Goal: Task Accomplishment & Management: Complete application form

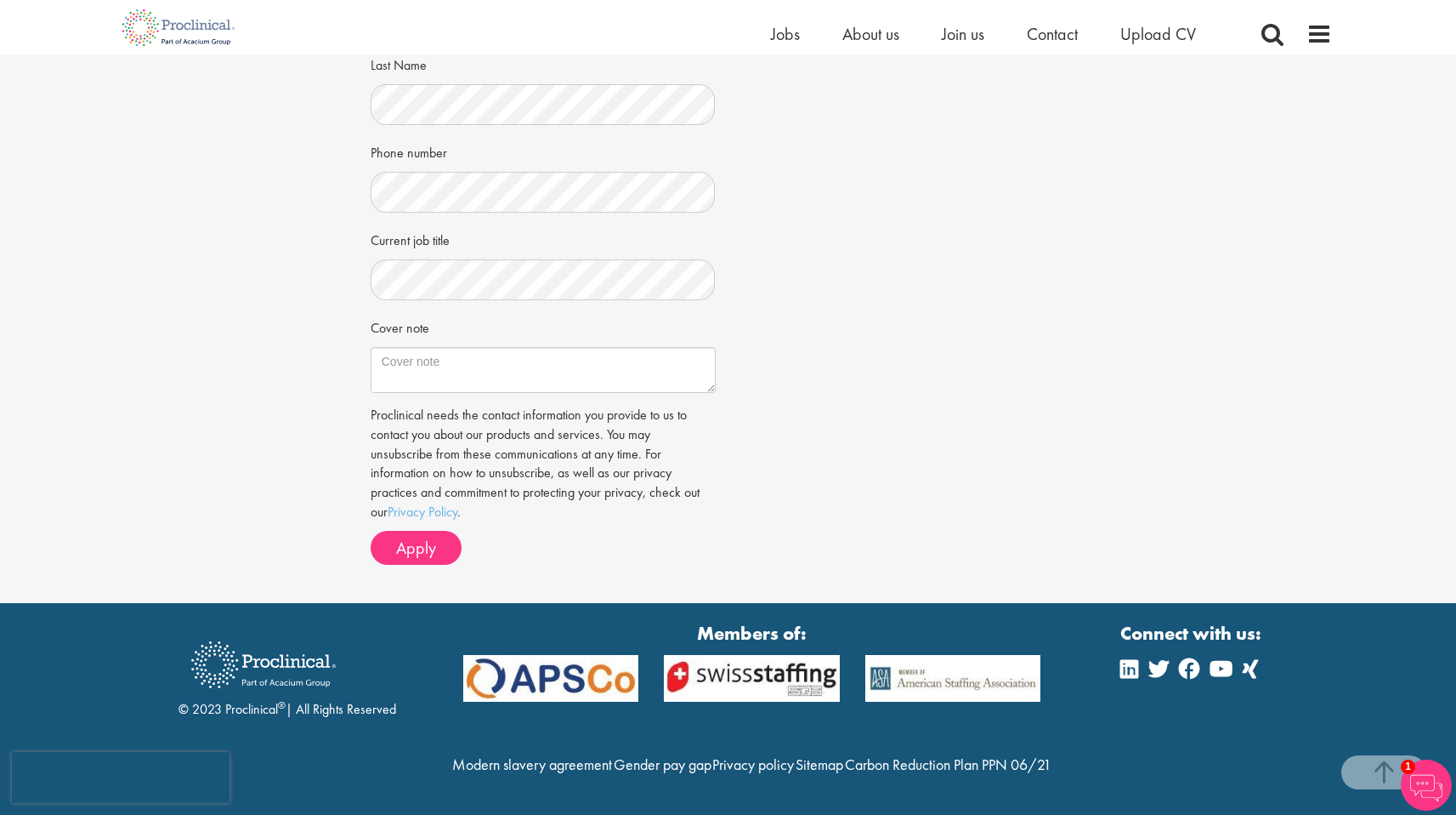
scroll to position [411, 0]
click at [420, 347] on textarea "Cover note" at bounding box center [543, 370] width 345 height 46
click at [527, 313] on div "Cover note" at bounding box center [543, 352] width 345 height 80
click at [434, 347] on textarea "Cover note" at bounding box center [543, 370] width 345 height 46
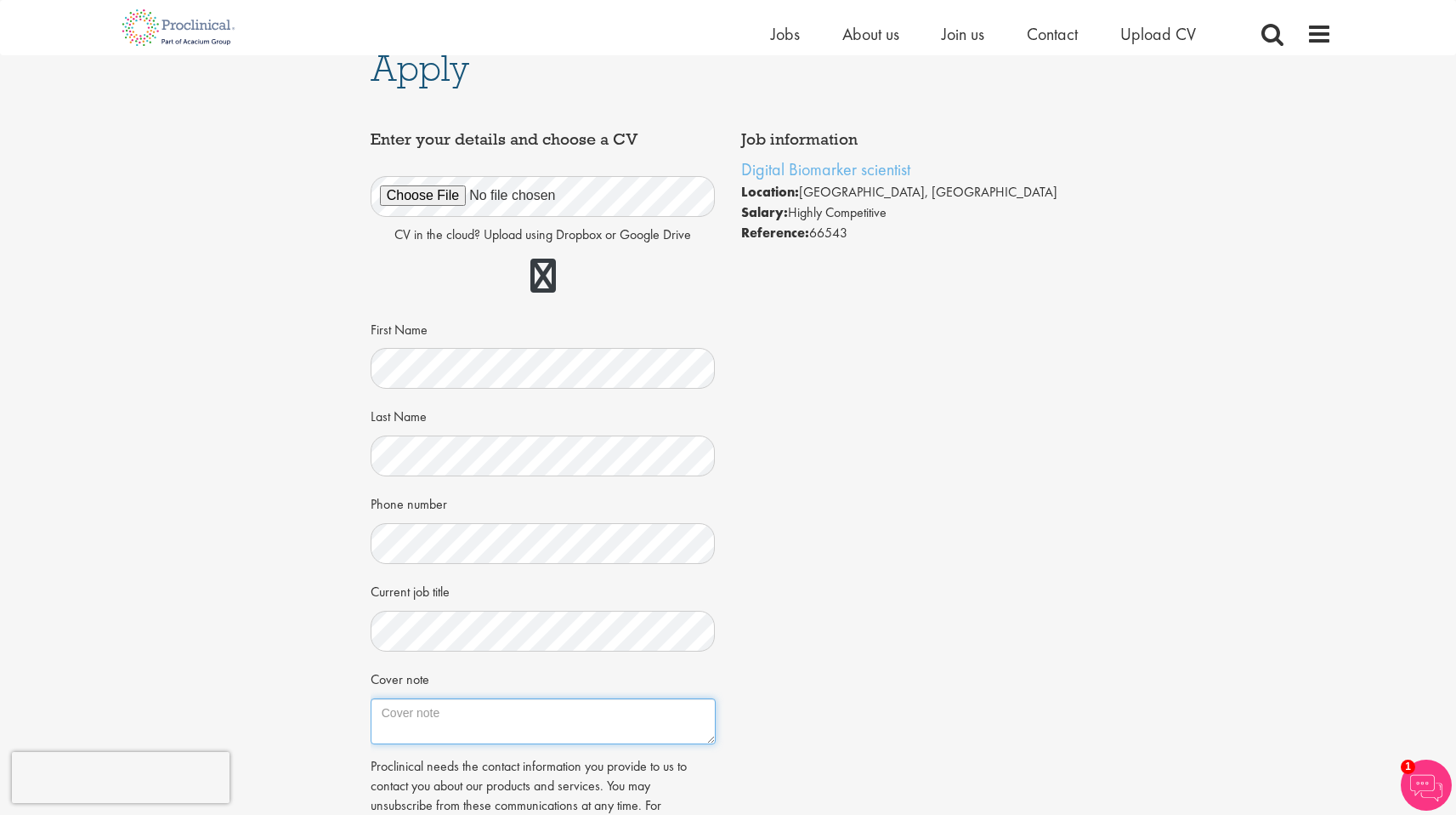
scroll to position [0, 0]
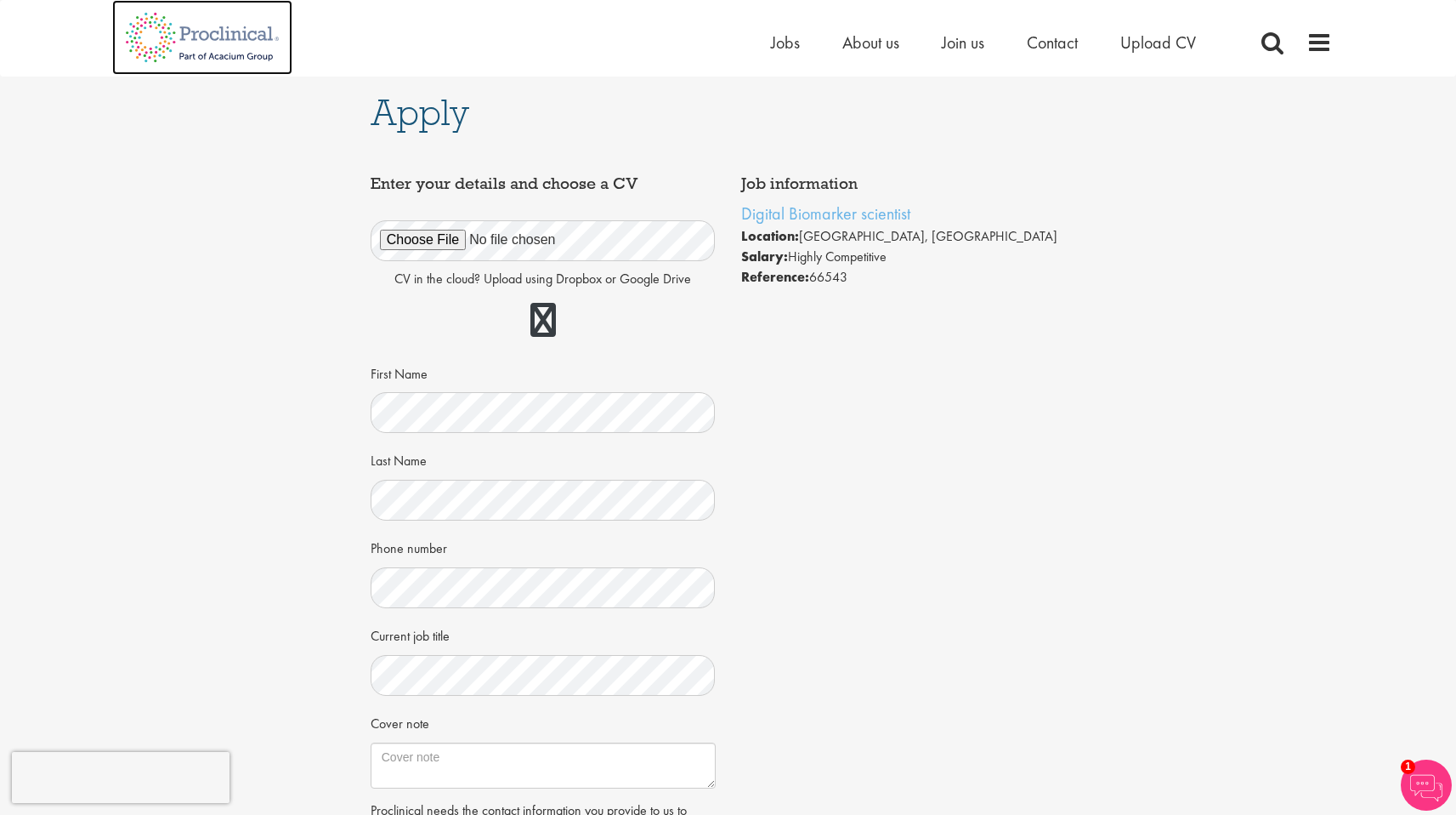
click at [217, 19] on img at bounding box center [202, 38] width 180 height 75
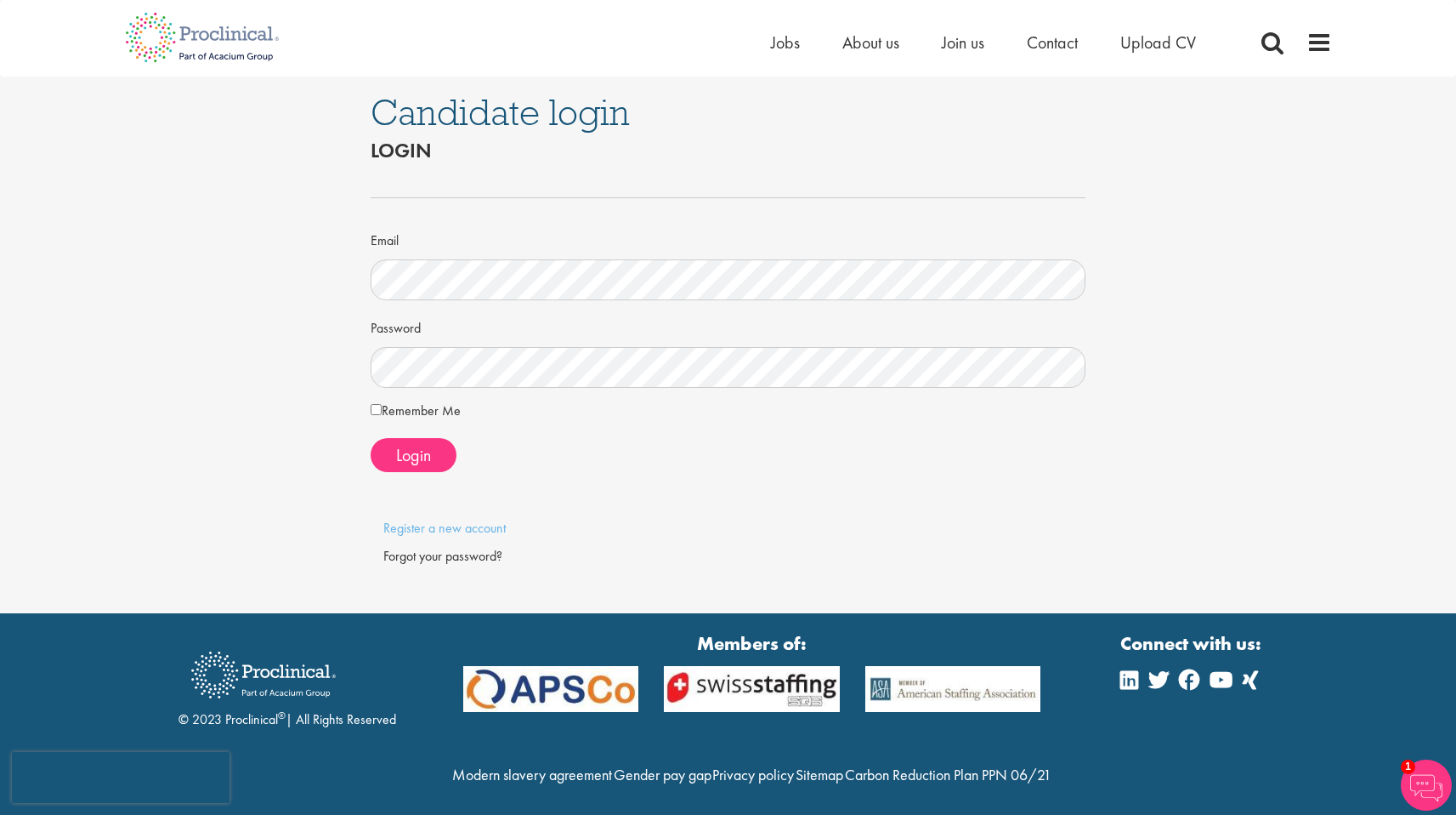
click at [412, 390] on form "Email Password Remember Me Login" at bounding box center [728, 320] width 690 height 302
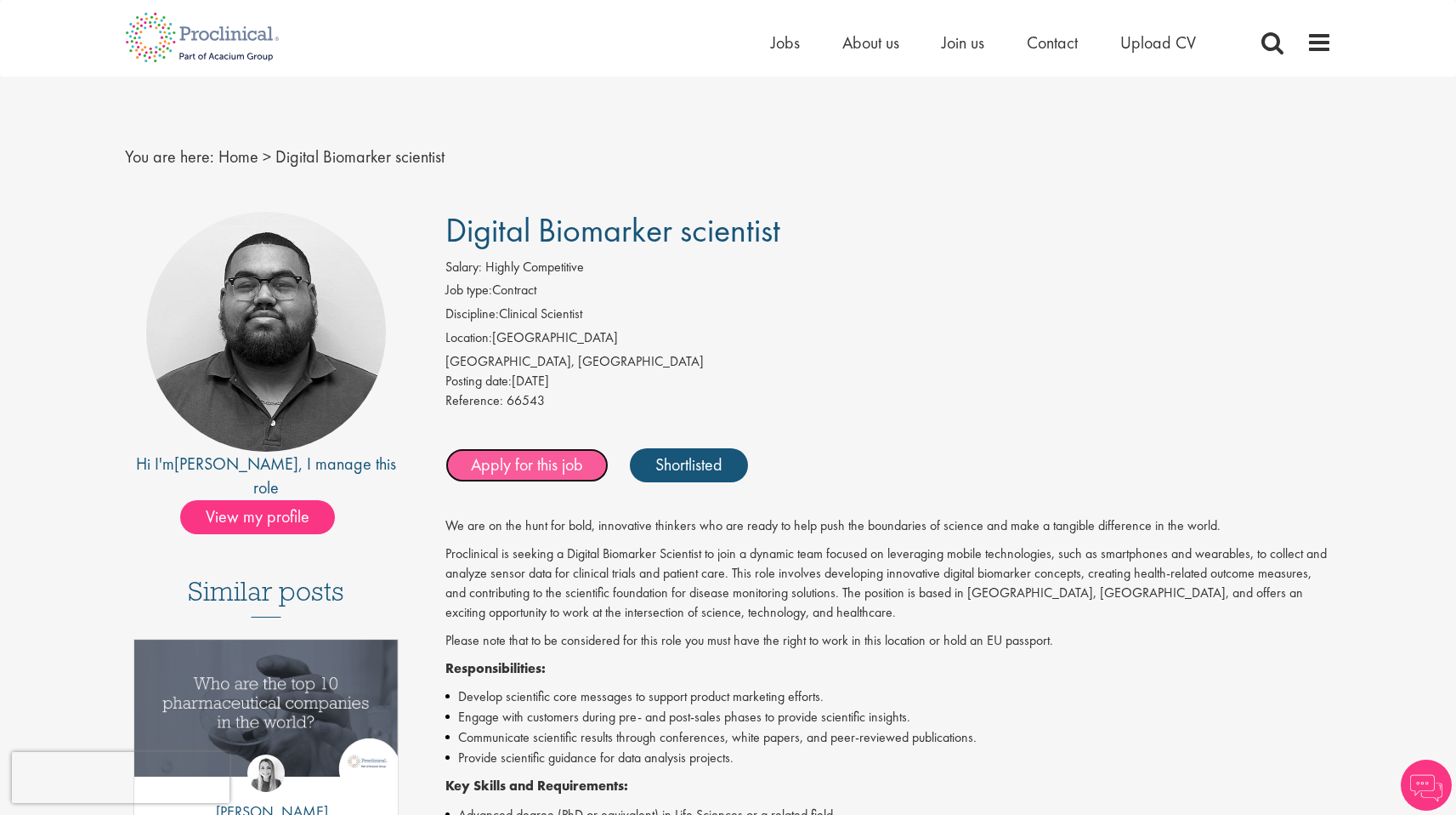
click at [532, 474] on link "Apply for this job" at bounding box center [528, 464] width 163 height 34
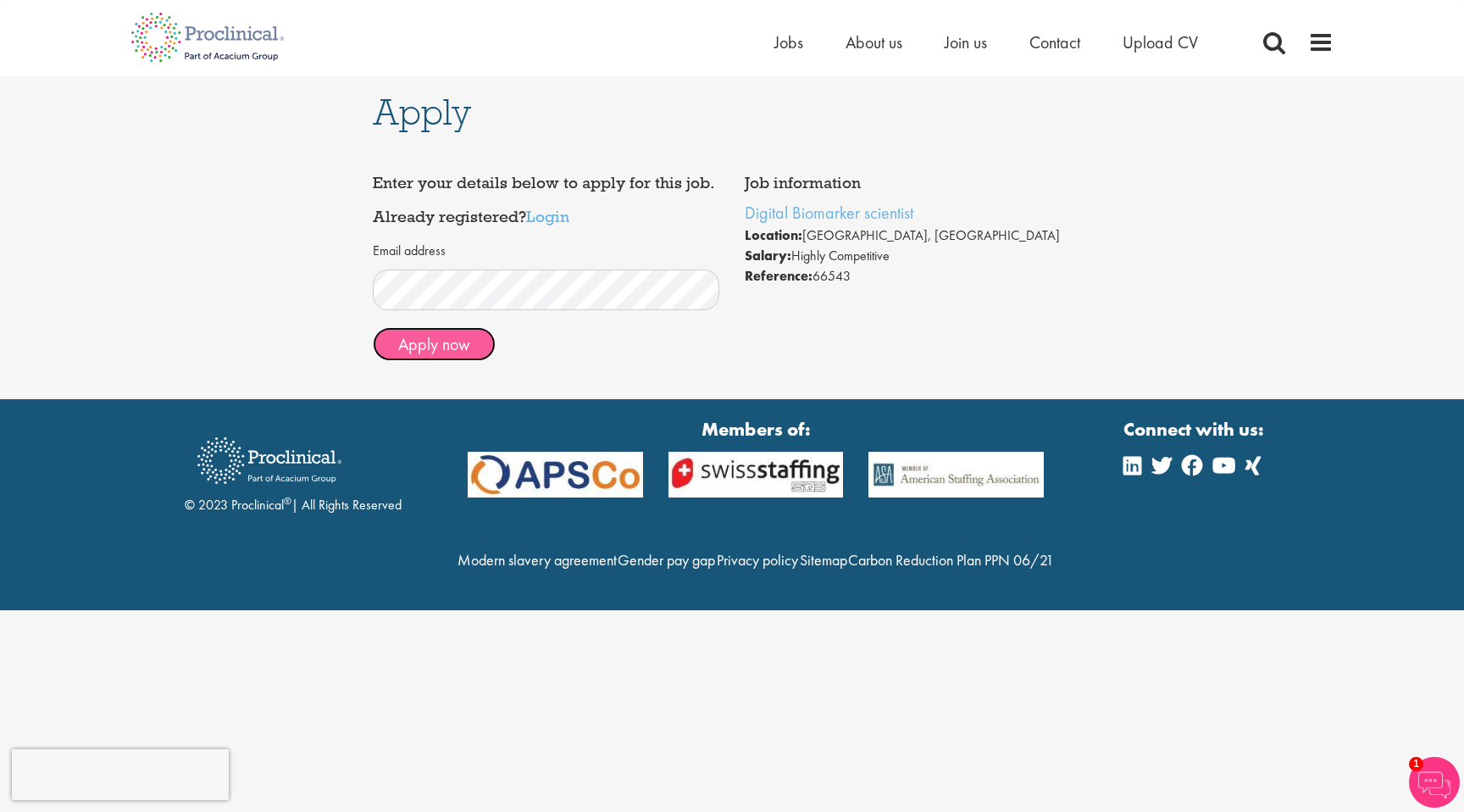
click at [408, 337] on button "Apply now" at bounding box center [434, 344] width 123 height 34
click at [858, 213] on link "Digital Biomarker scientist" at bounding box center [828, 213] width 168 height 22
click at [802, 211] on link "Digital Biomarker scientist" at bounding box center [828, 213] width 168 height 22
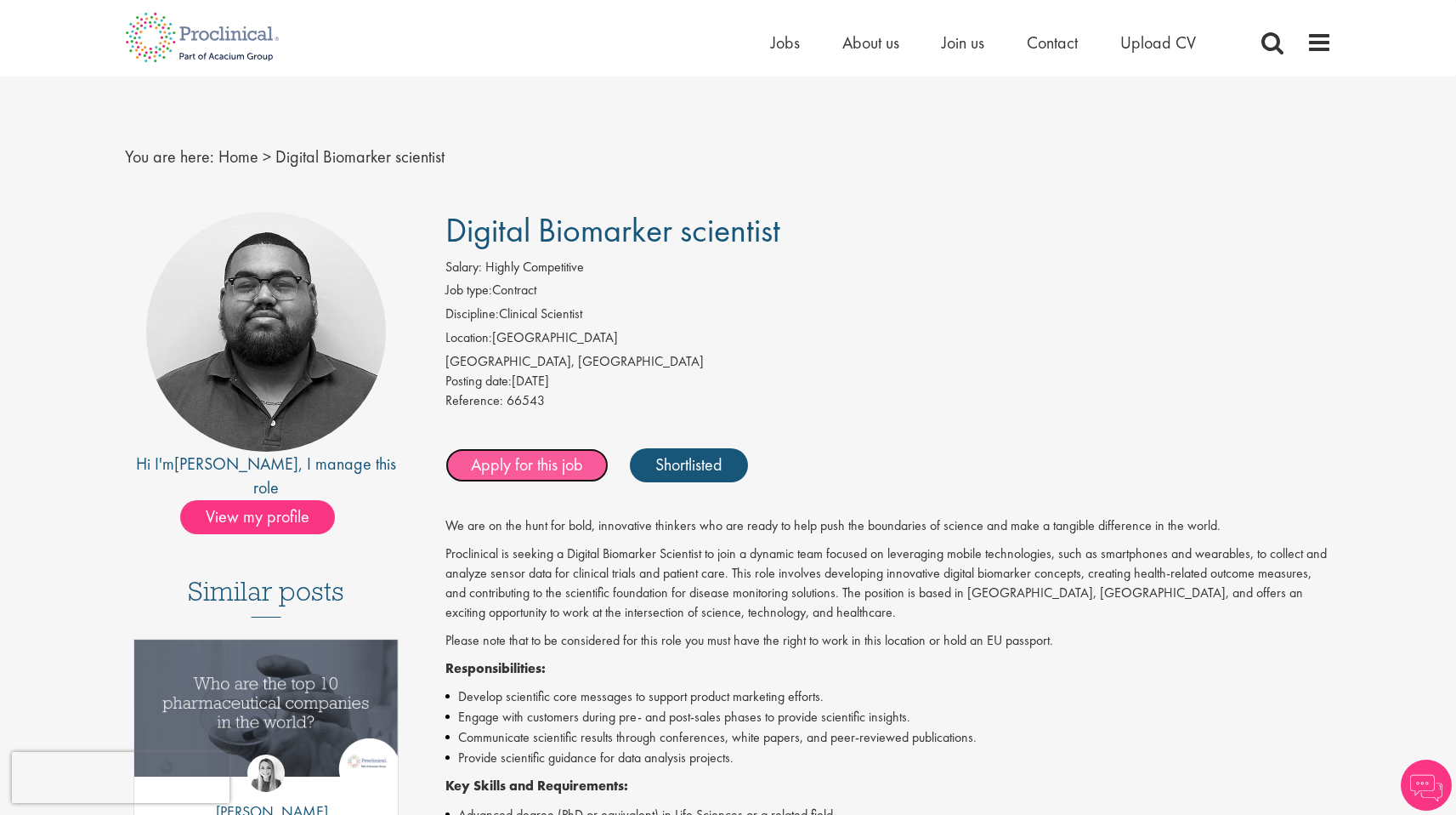
click at [506, 461] on link "Apply for this job" at bounding box center [528, 464] width 163 height 34
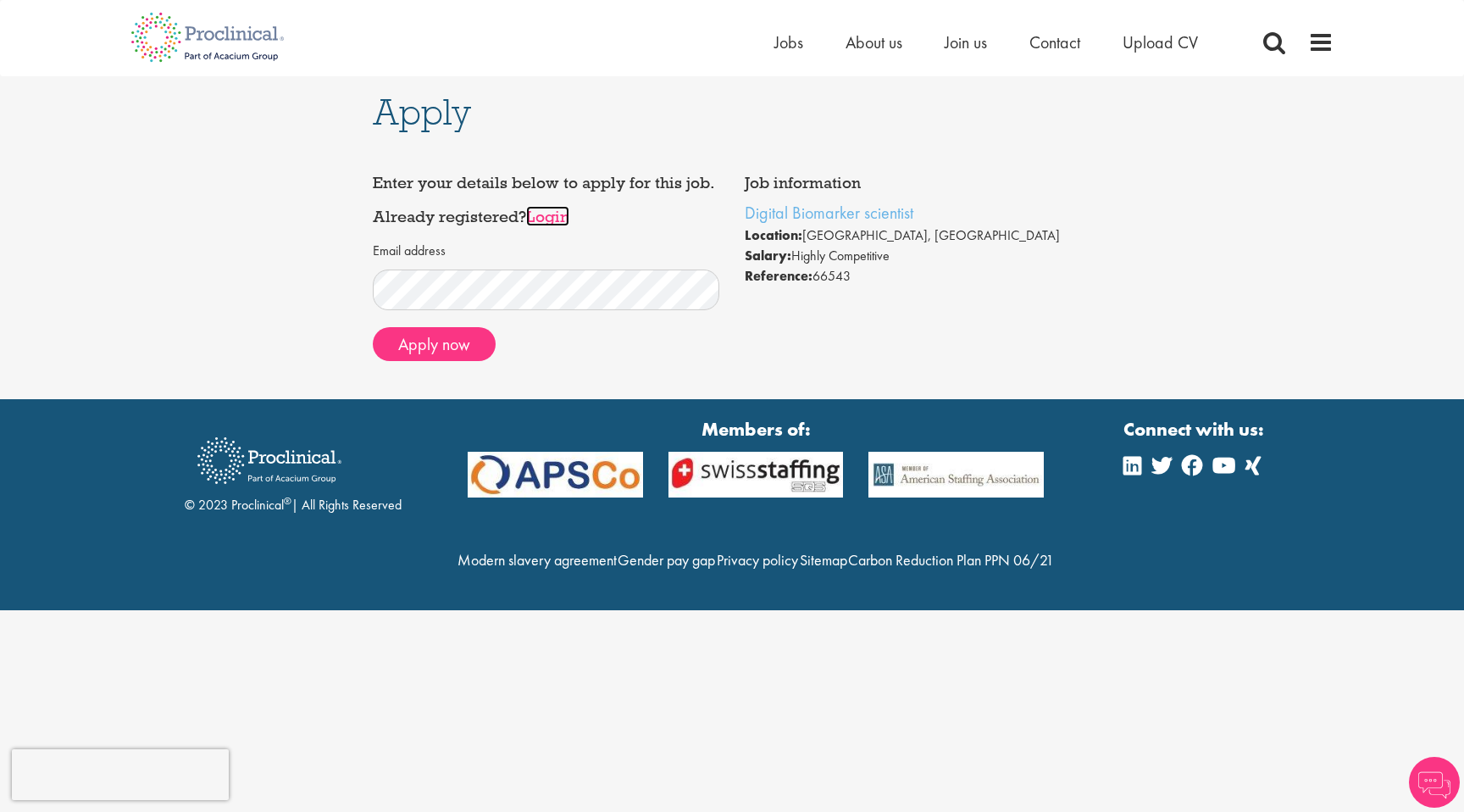
click at [559, 219] on link "Login" at bounding box center [547, 216] width 43 height 20
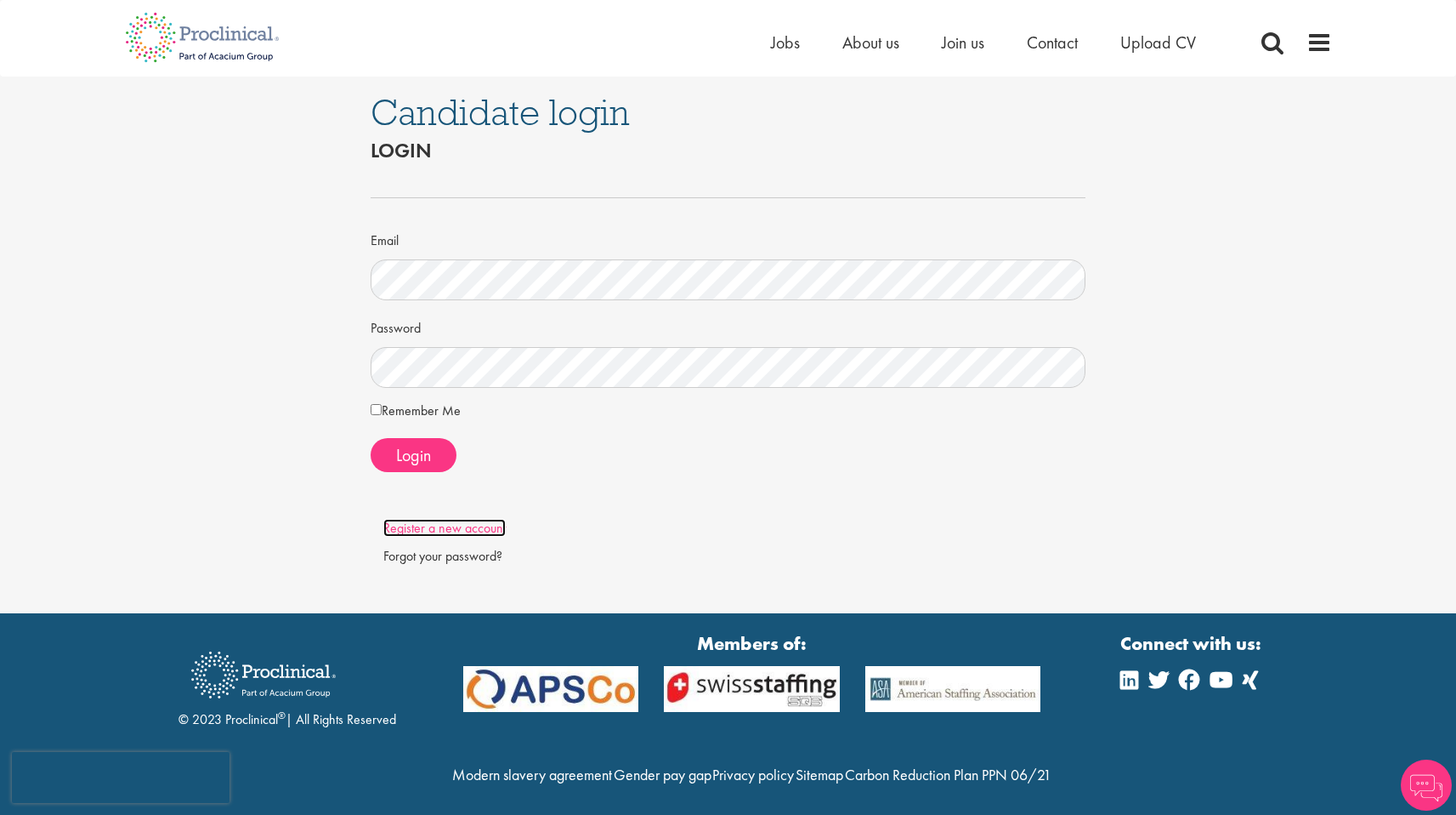
click at [440, 526] on link "Register a new account" at bounding box center [444, 527] width 122 height 17
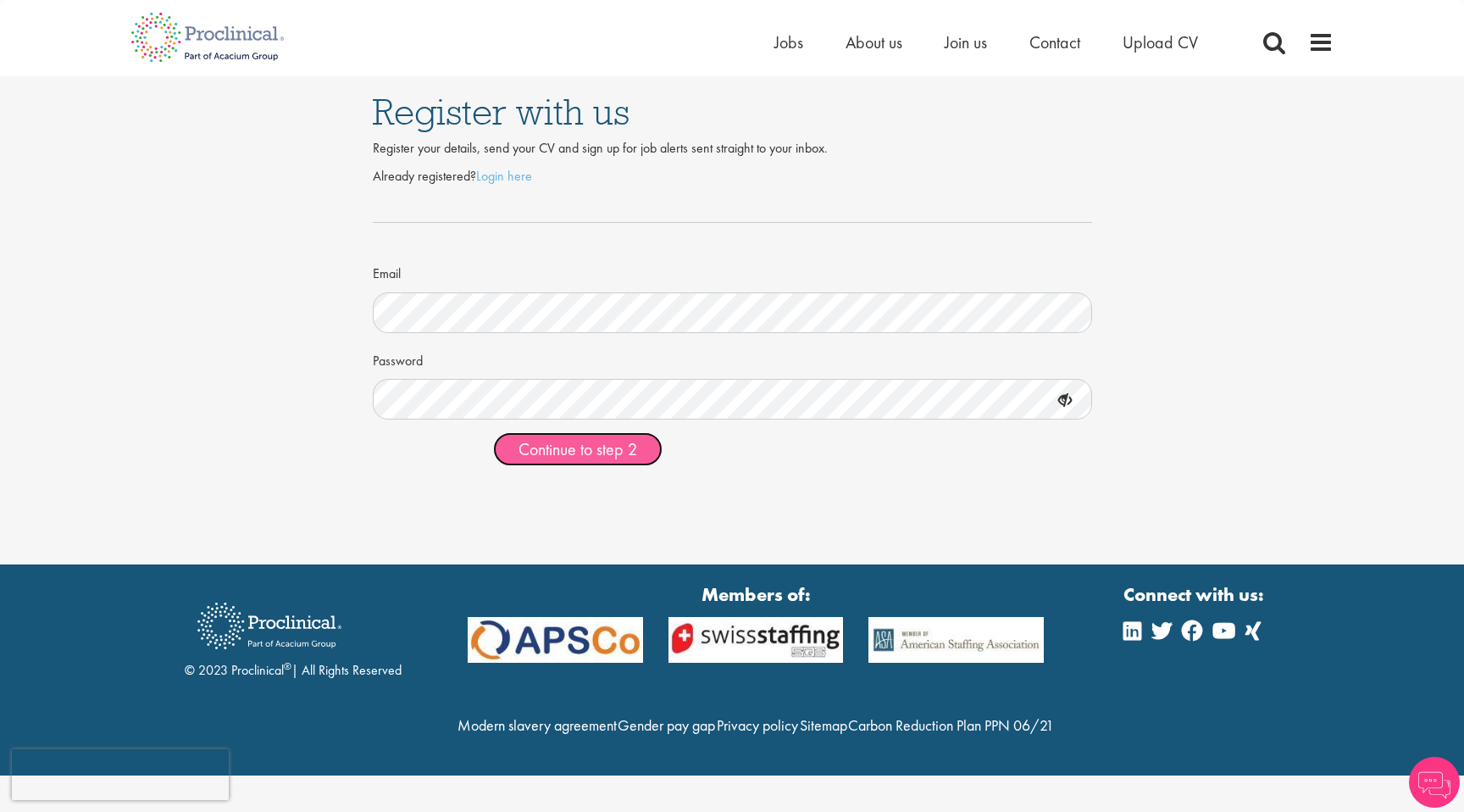
click at [575, 443] on span "Continue to step 2" at bounding box center [578, 449] width 119 height 22
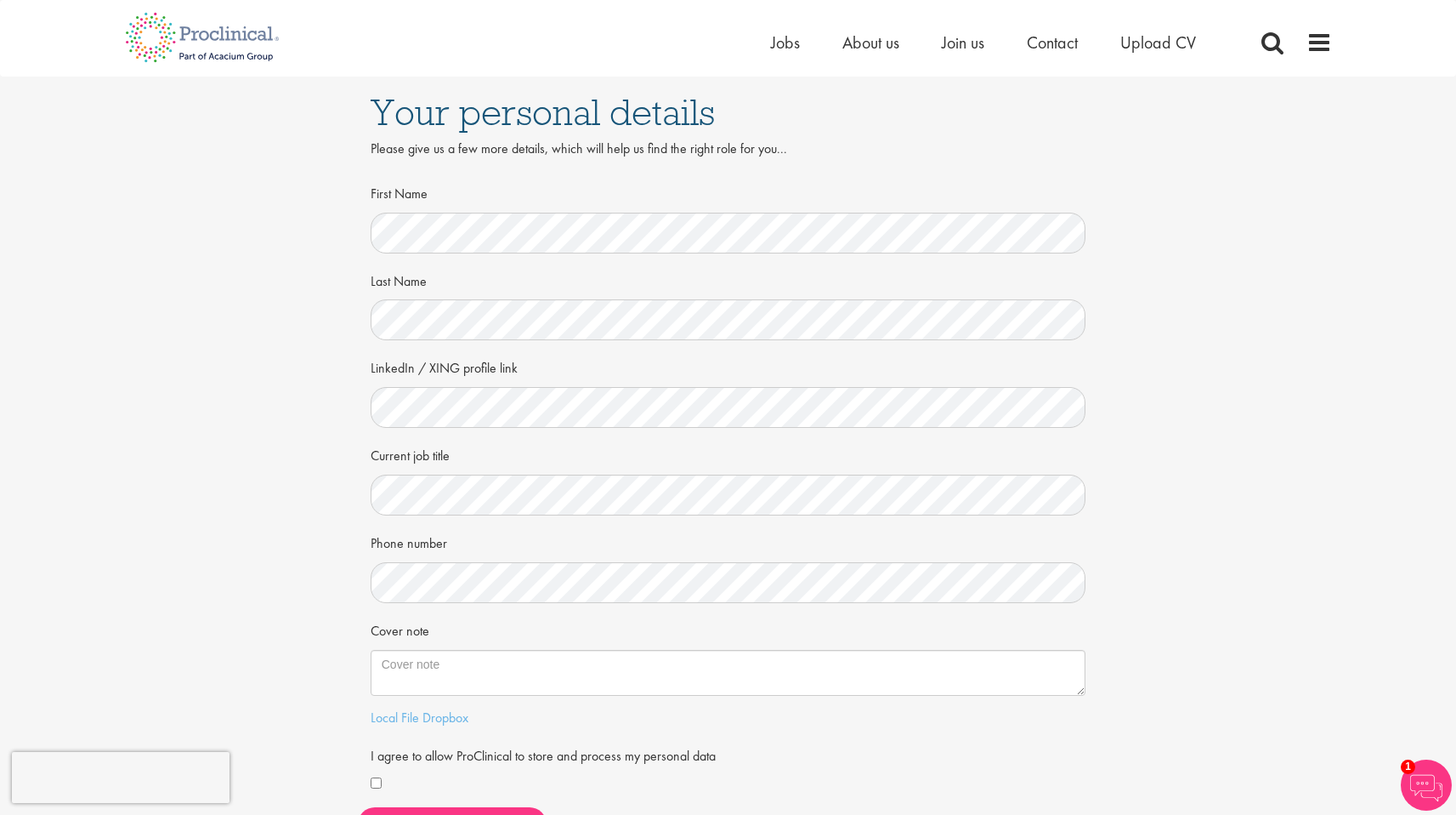
click at [226, 385] on div "Your personal details Please give us a few more details, which will help us fin…" at bounding box center [728, 465] width 1482 height 778
click at [448, 664] on textarea "Cover note" at bounding box center [728, 673] width 716 height 46
paste textarea "I am applying for the Digital Biomarker scientist role at Proclinicals. My rese…"
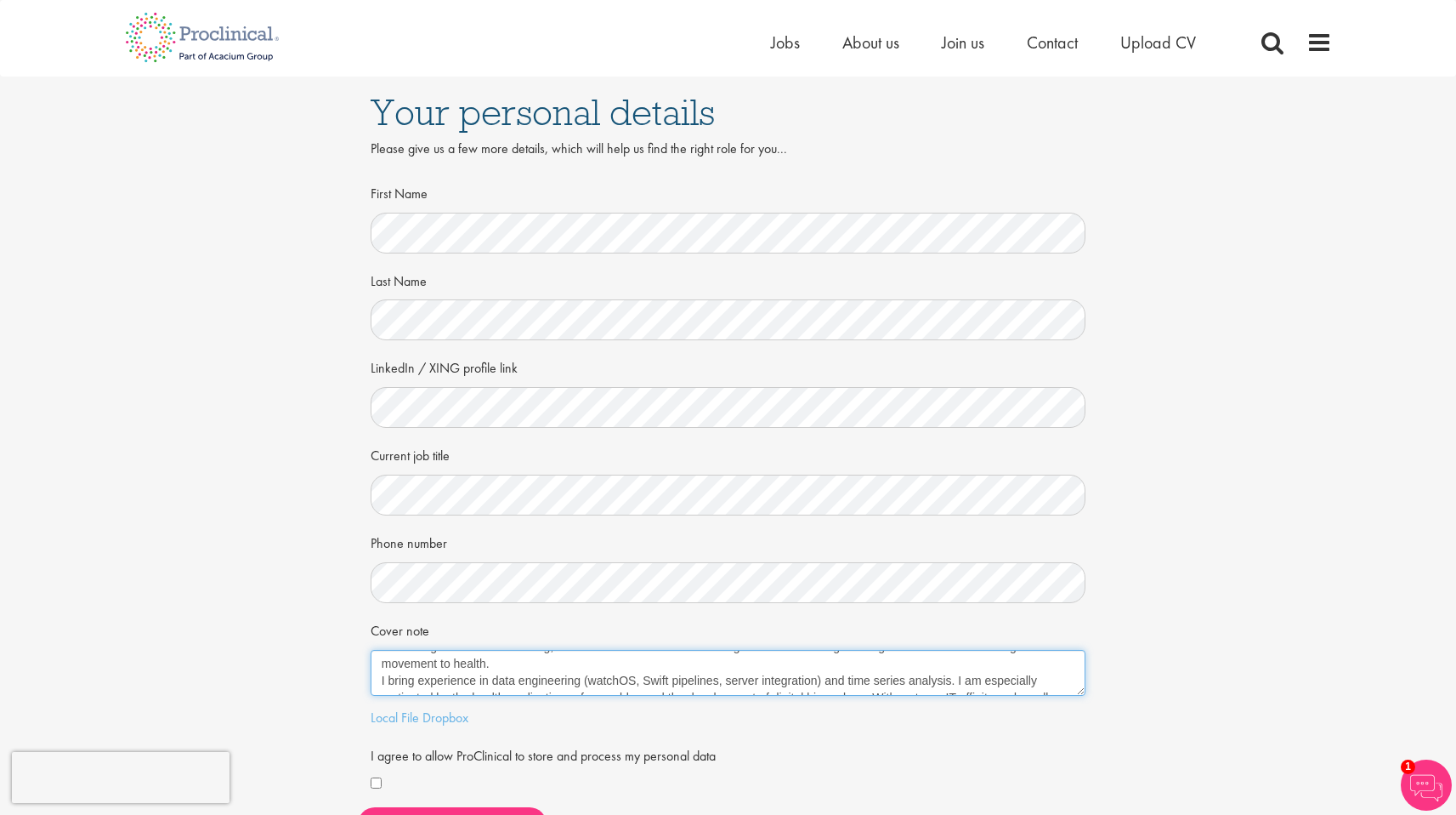
click at [527, 657] on textarea "I am applying for the Digital Biomarker scientist role at Proclinicals. My rese…" at bounding box center [728, 673] width 716 height 46
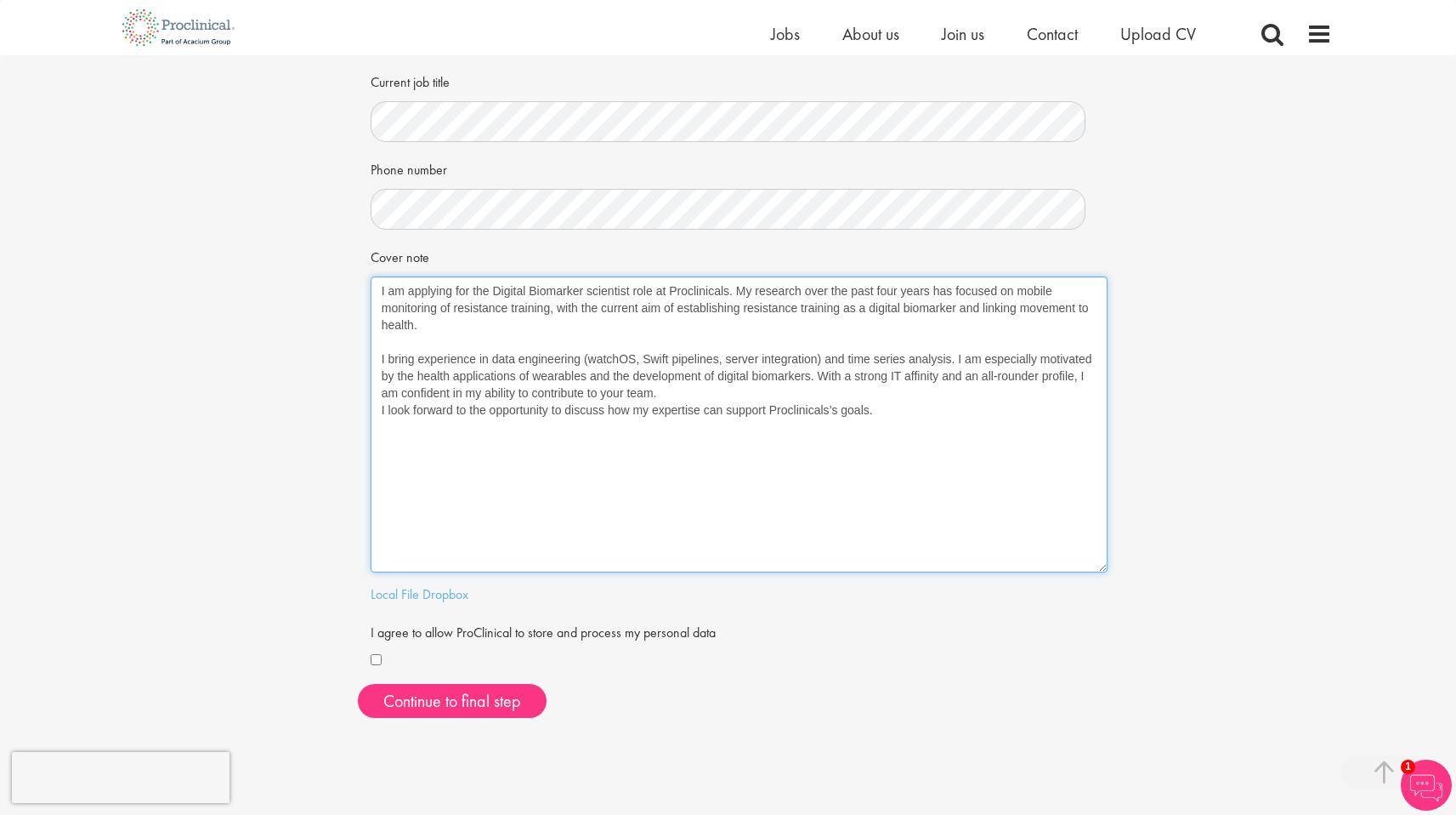
drag, startPoint x: 1077, startPoint y: 318, endPoint x: 1017, endPoint y: 551, distance: 240.6
click at [1095, 573] on textarea "I am applying for the Digital Biomarker scientist role at Proclinicals. My rese…" at bounding box center [739, 424] width 737 height 296
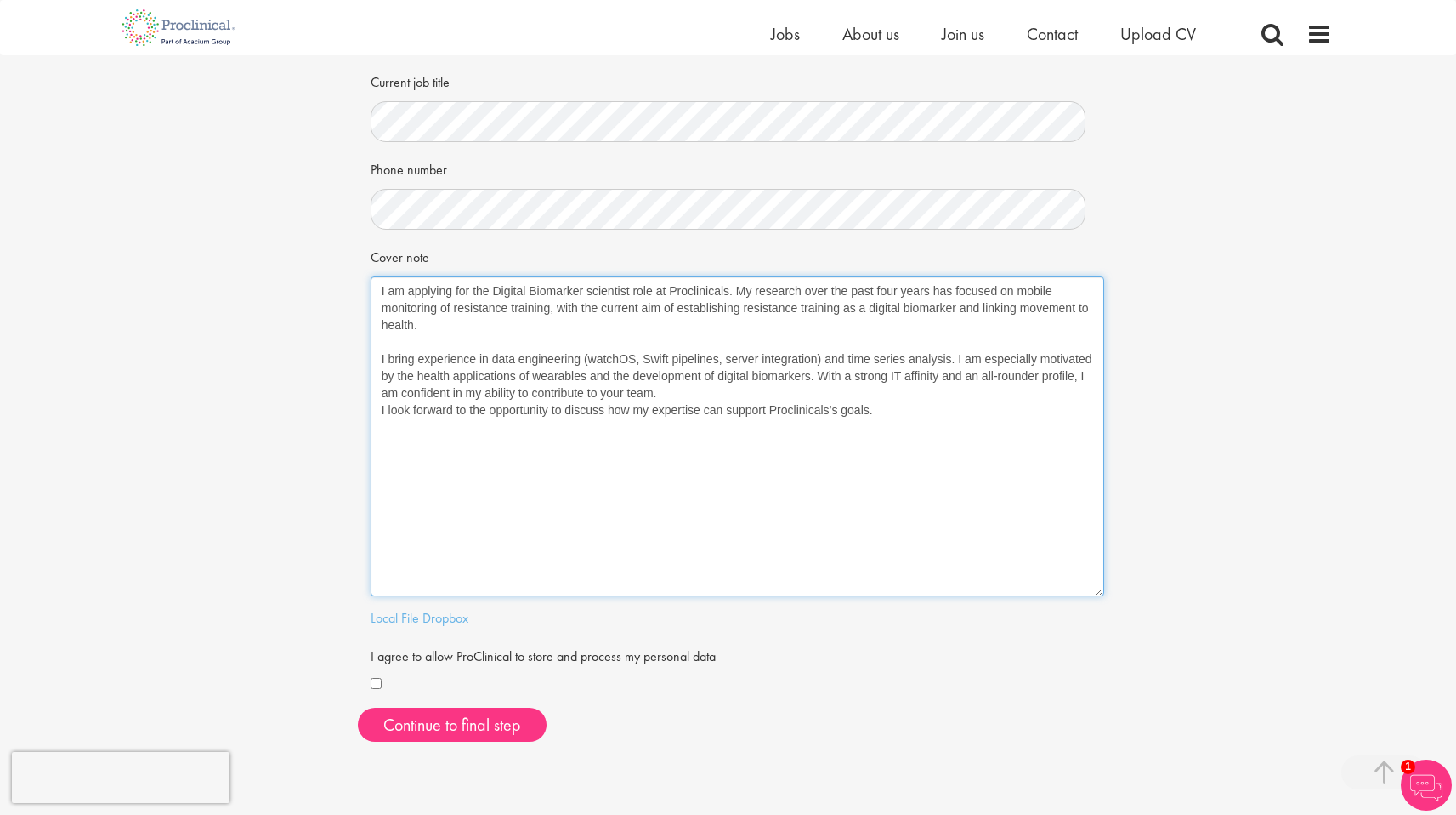
click at [665, 396] on textarea "I am applying for the Digital Biomarker scientist role at Proclinicals. My rese…" at bounding box center [738, 436] width 734 height 319
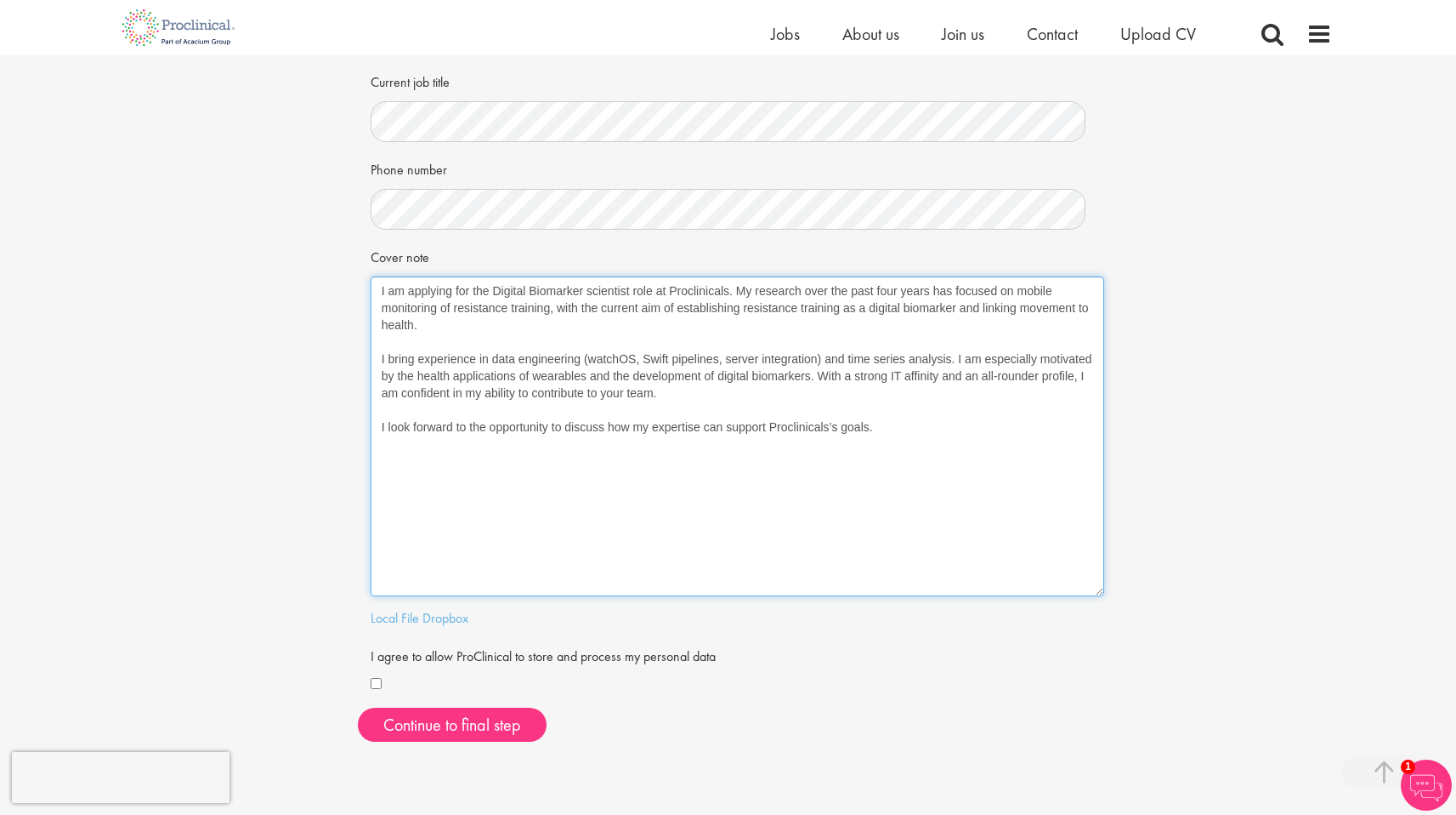
click at [617, 533] on textarea "I am applying for the Digital Biomarker scientist role at Proclinicals. My rese…" at bounding box center [738, 436] width 734 height 319
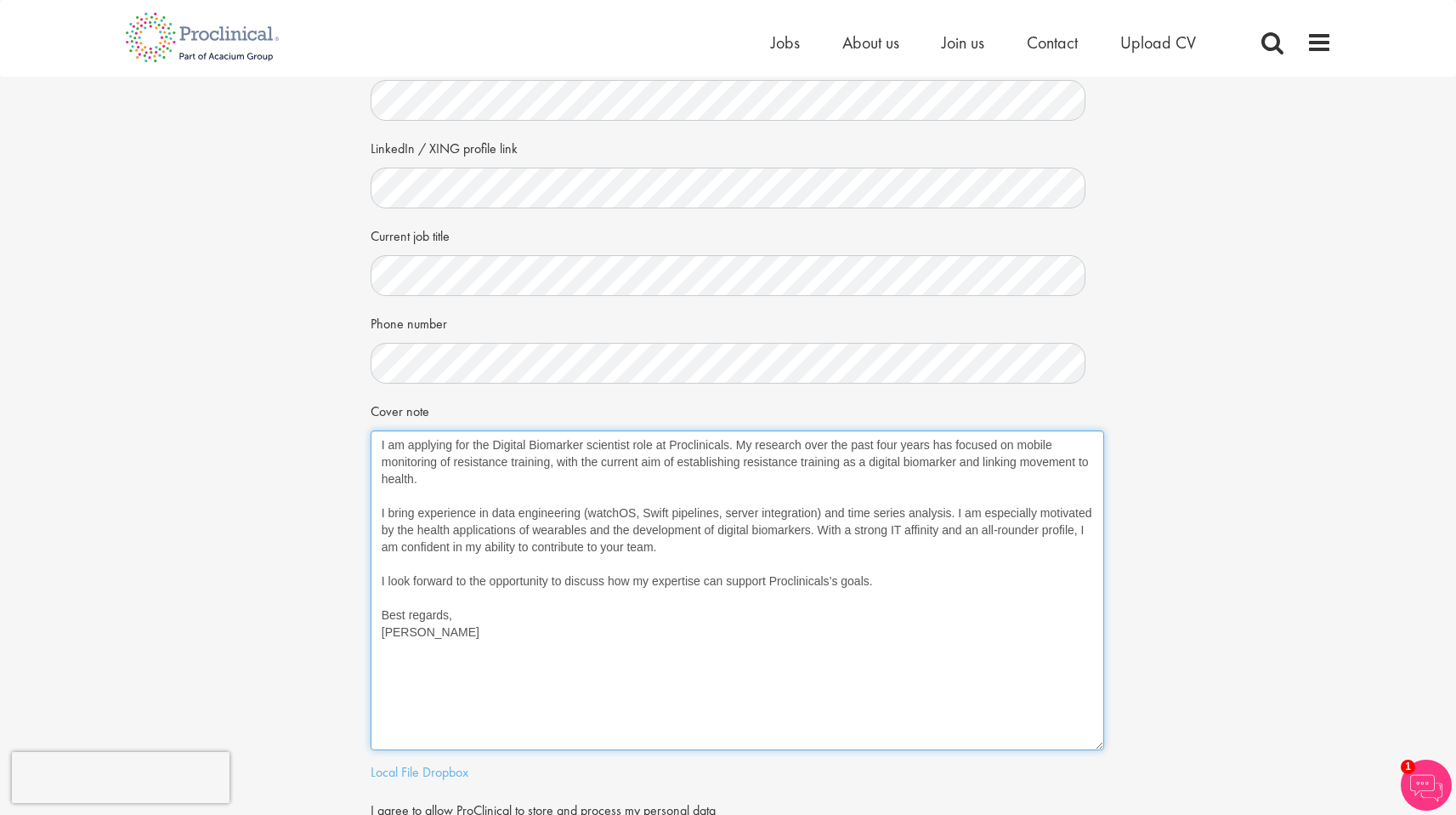
scroll to position [595, 0]
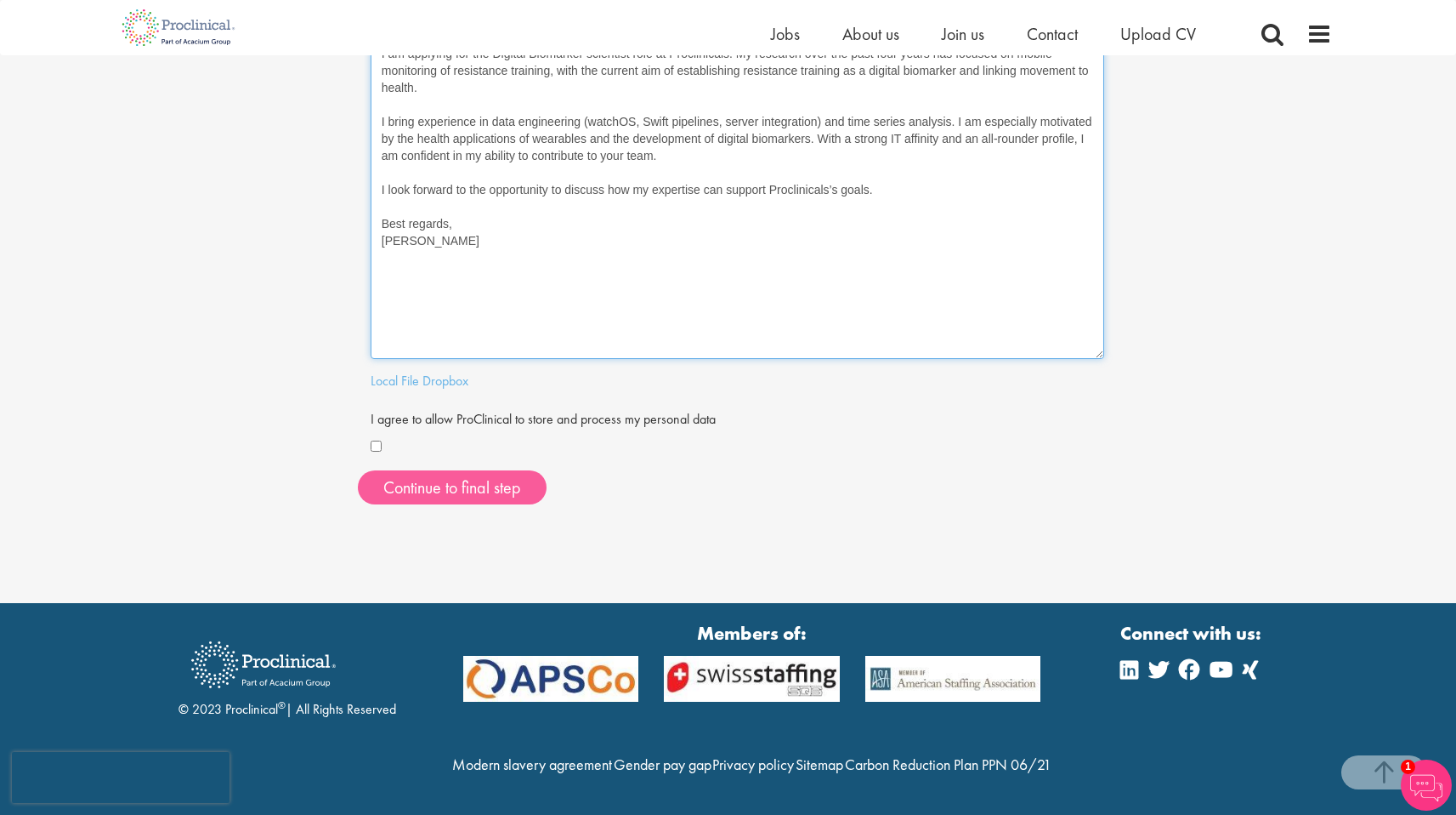
type textarea "I am applying for the Digital Biomarker scientist role at Proclinicals. My rese…"
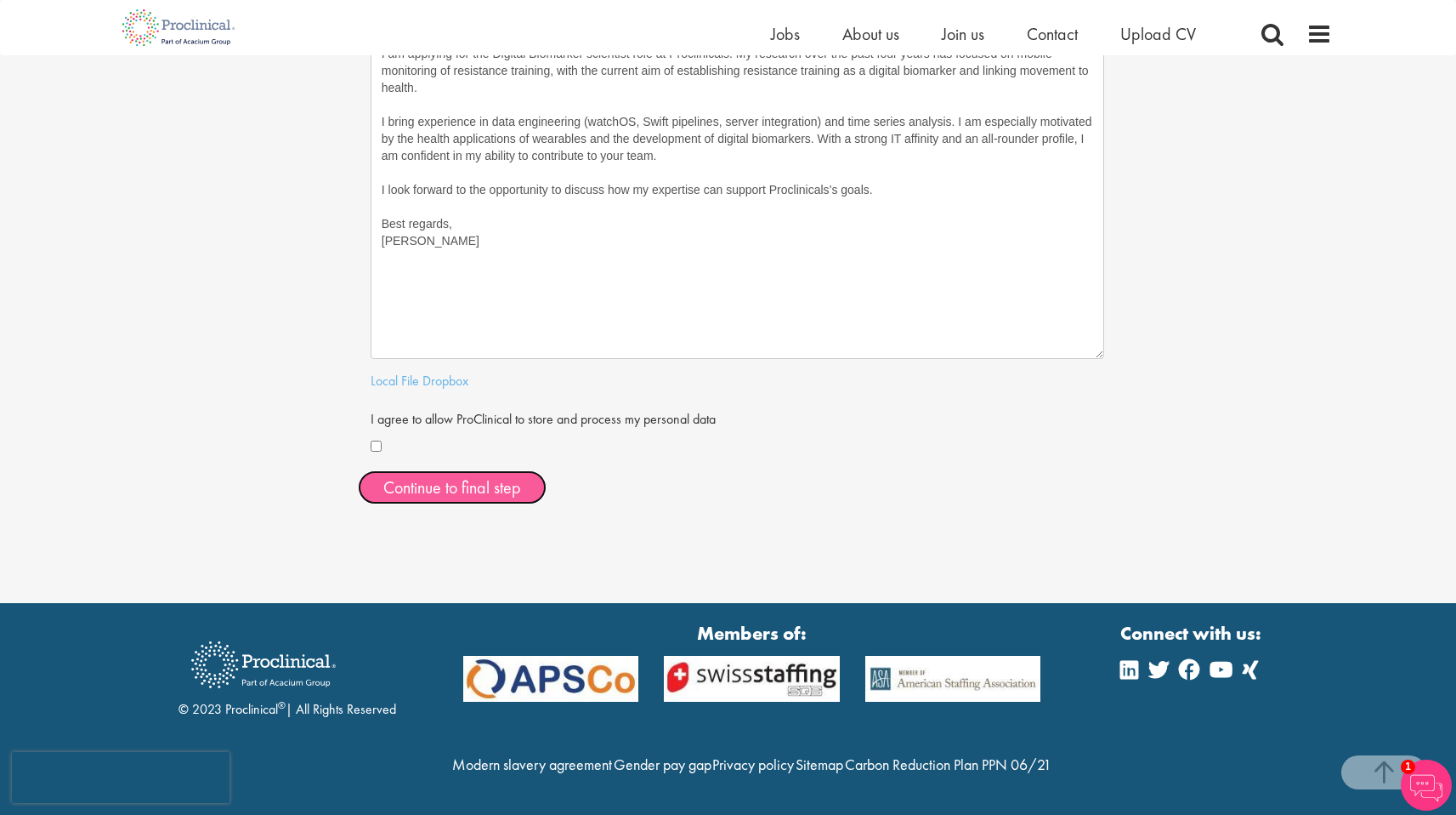
drag, startPoint x: 456, startPoint y: 484, endPoint x: 432, endPoint y: 477, distance: 25.0
click at [455, 484] on button "Continue to final step" at bounding box center [452, 486] width 189 height 34
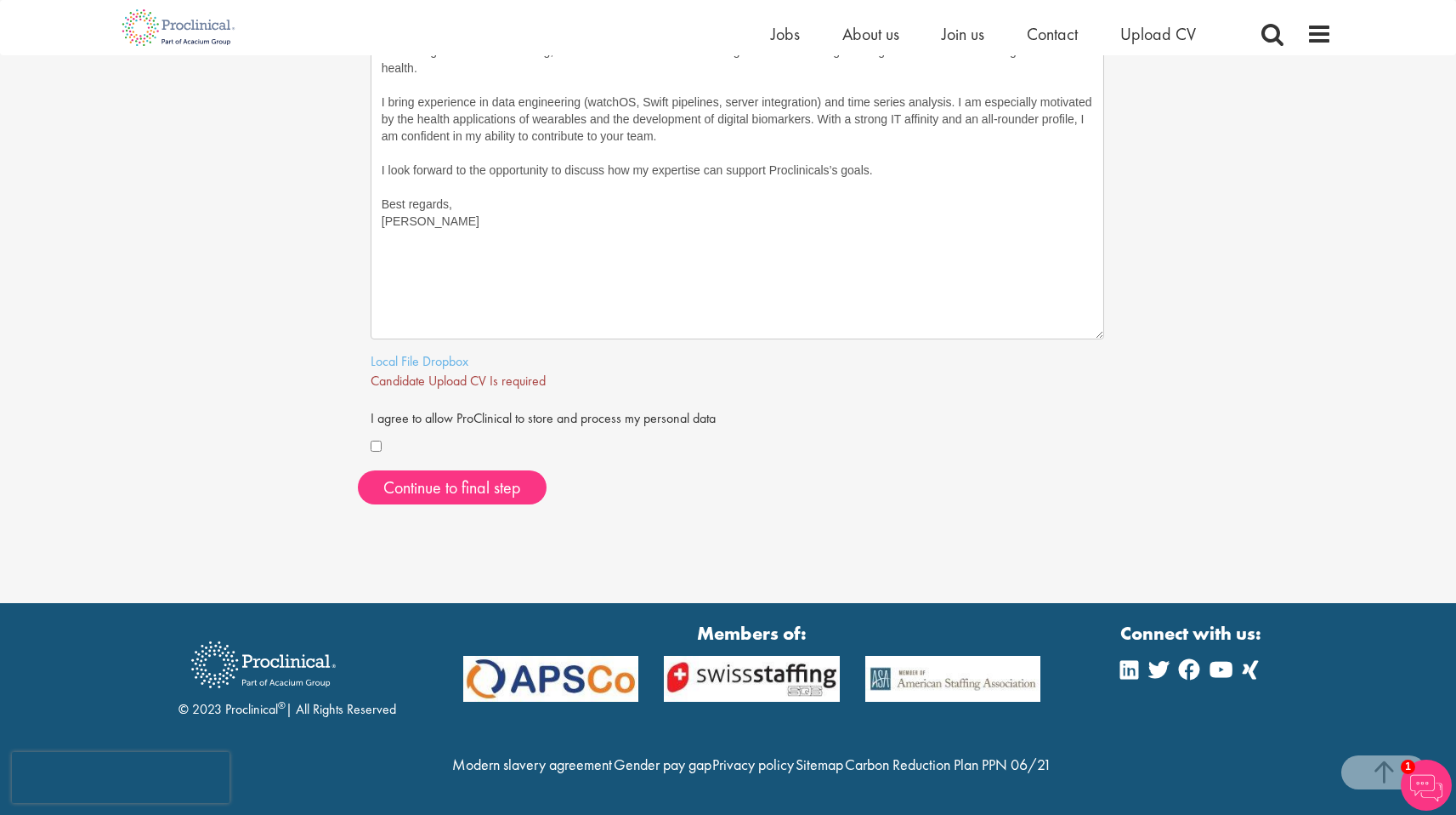
scroll to position [645, 0]
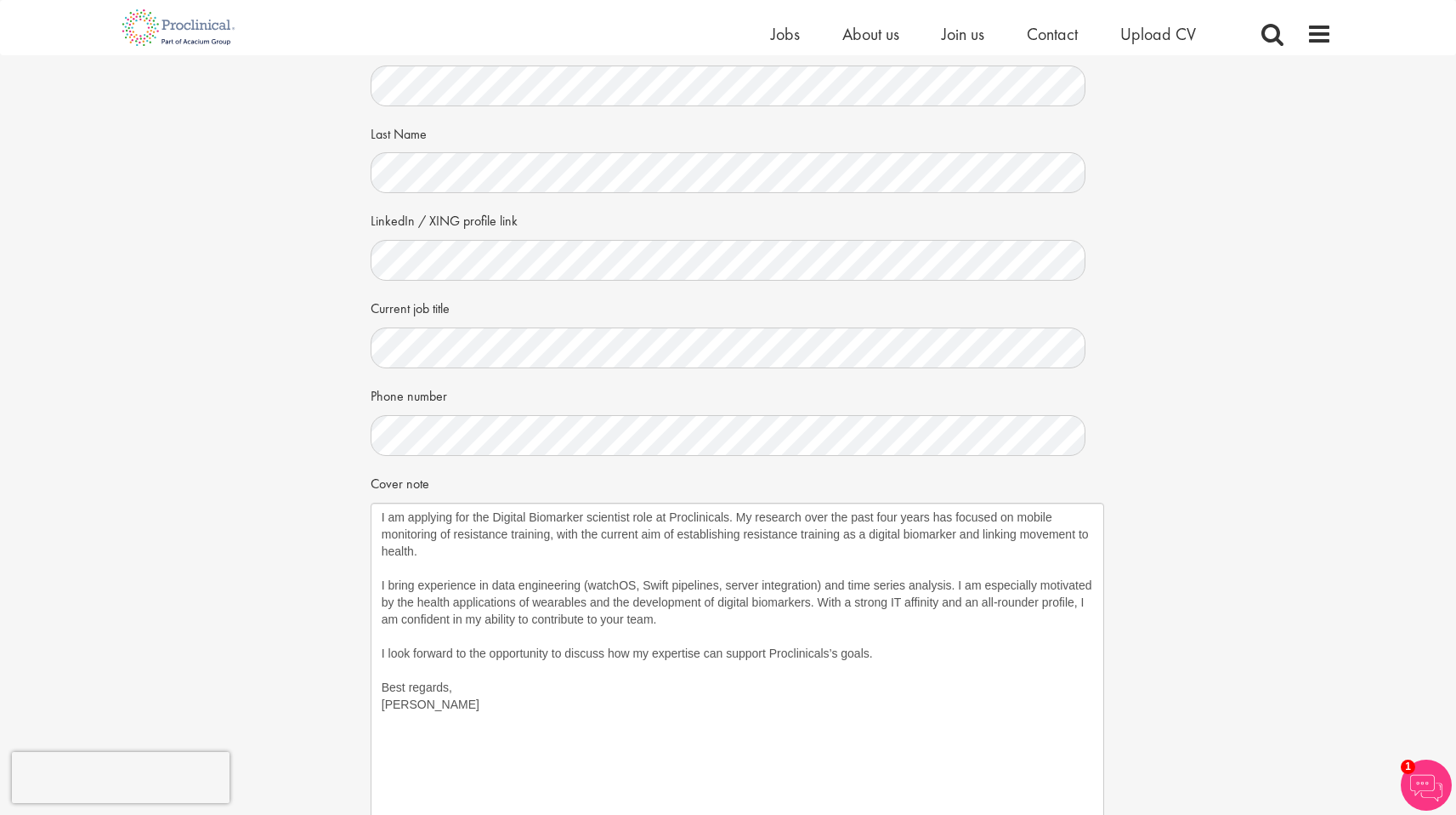
scroll to position [491, 0]
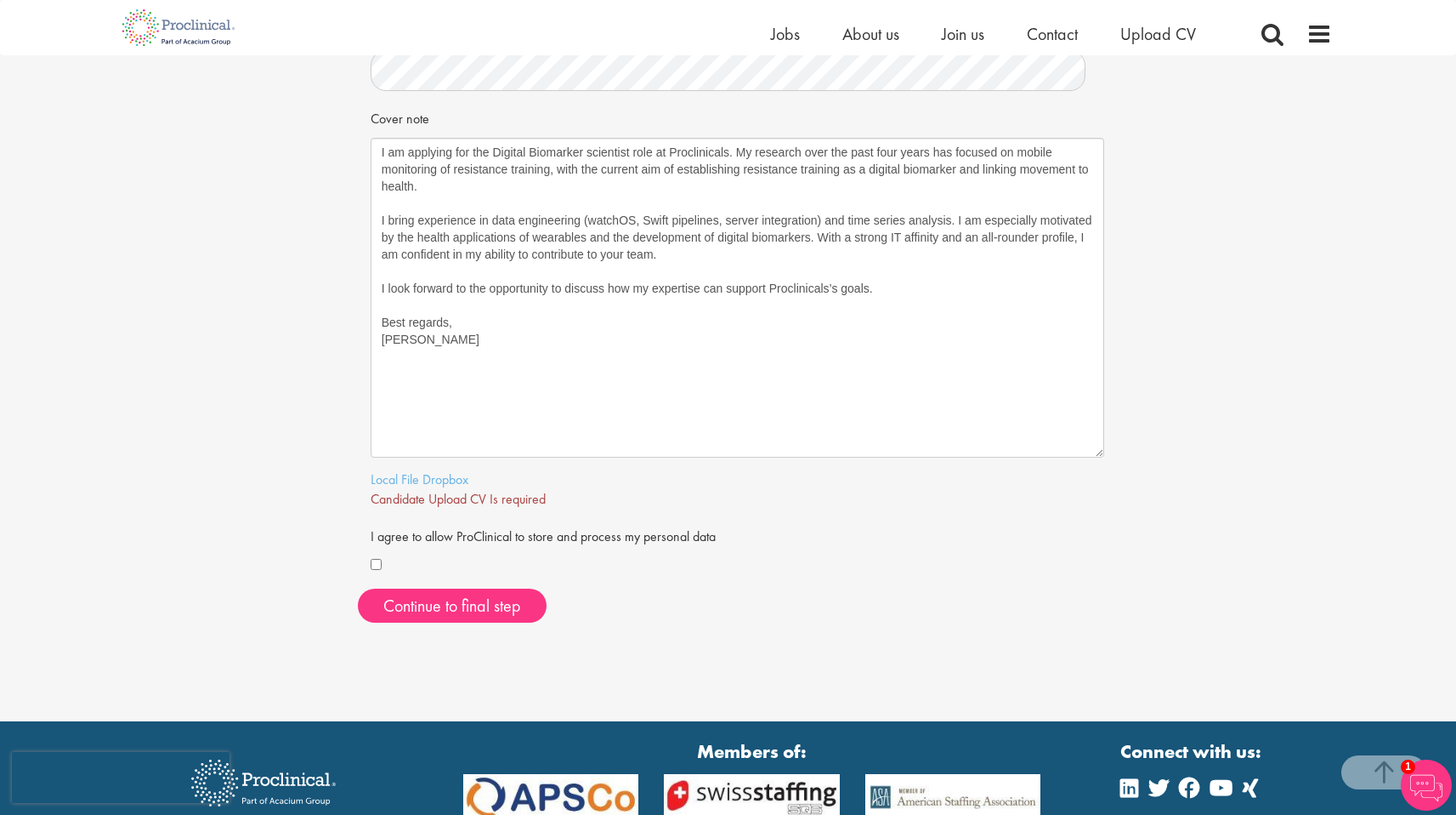
click at [421, 493] on span "Candidate Upload CV Is required" at bounding box center [458, 498] width 175 height 17
click at [448, 497] on span "Candidate Upload CV Is required" at bounding box center [458, 498] width 175 height 17
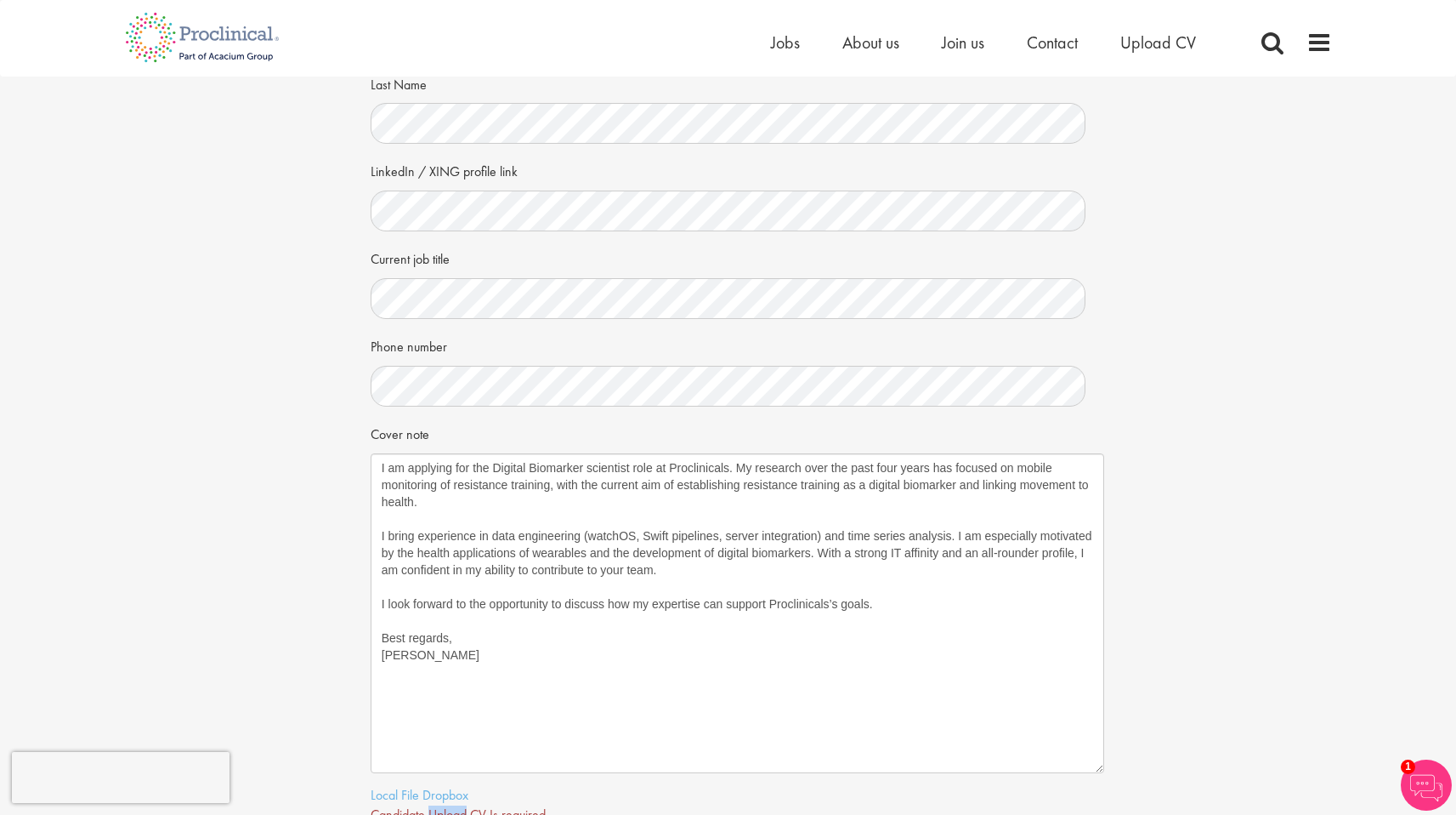
scroll to position [0, 0]
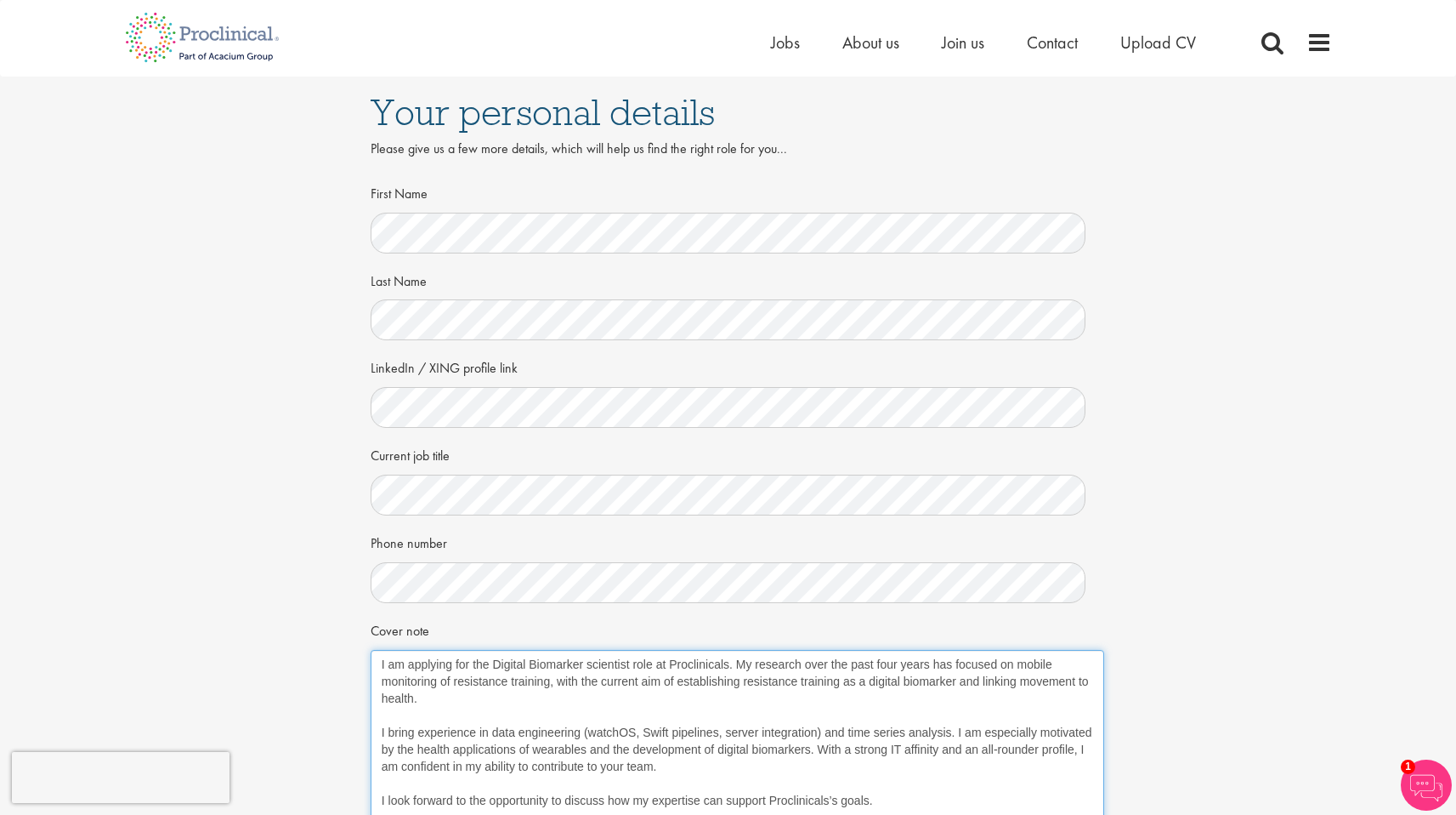
click at [490, 679] on textarea "I am applying for the Digital Biomarker scientist role at Proclinicals. My rese…" at bounding box center [738, 809] width 734 height 319
click at [299, 382] on div "Your personal details Please give us a few more details, which will help us fin…" at bounding box center [728, 611] width 1482 height 1071
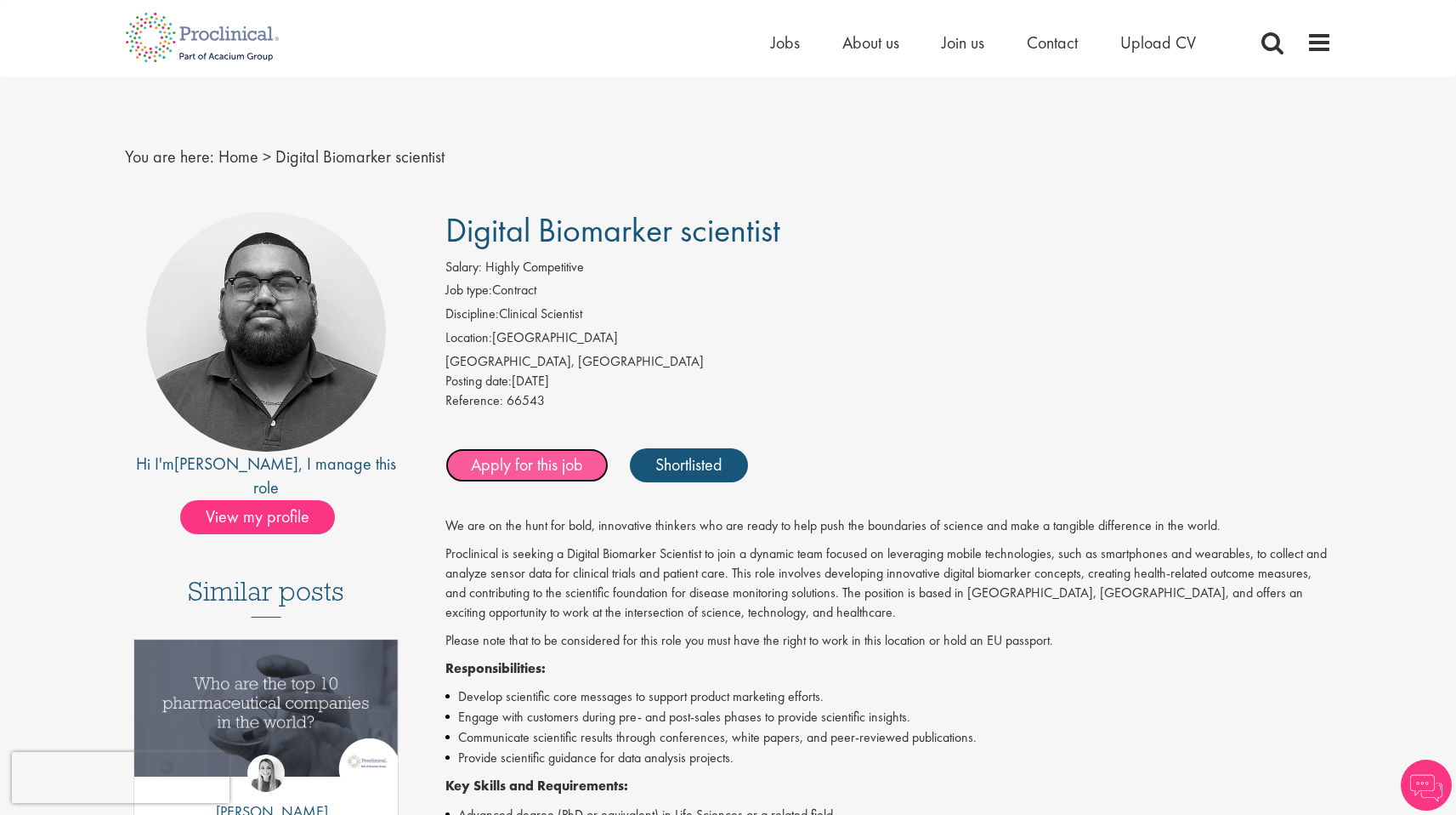
click at [527, 454] on link "Apply for this job" at bounding box center [528, 464] width 163 height 34
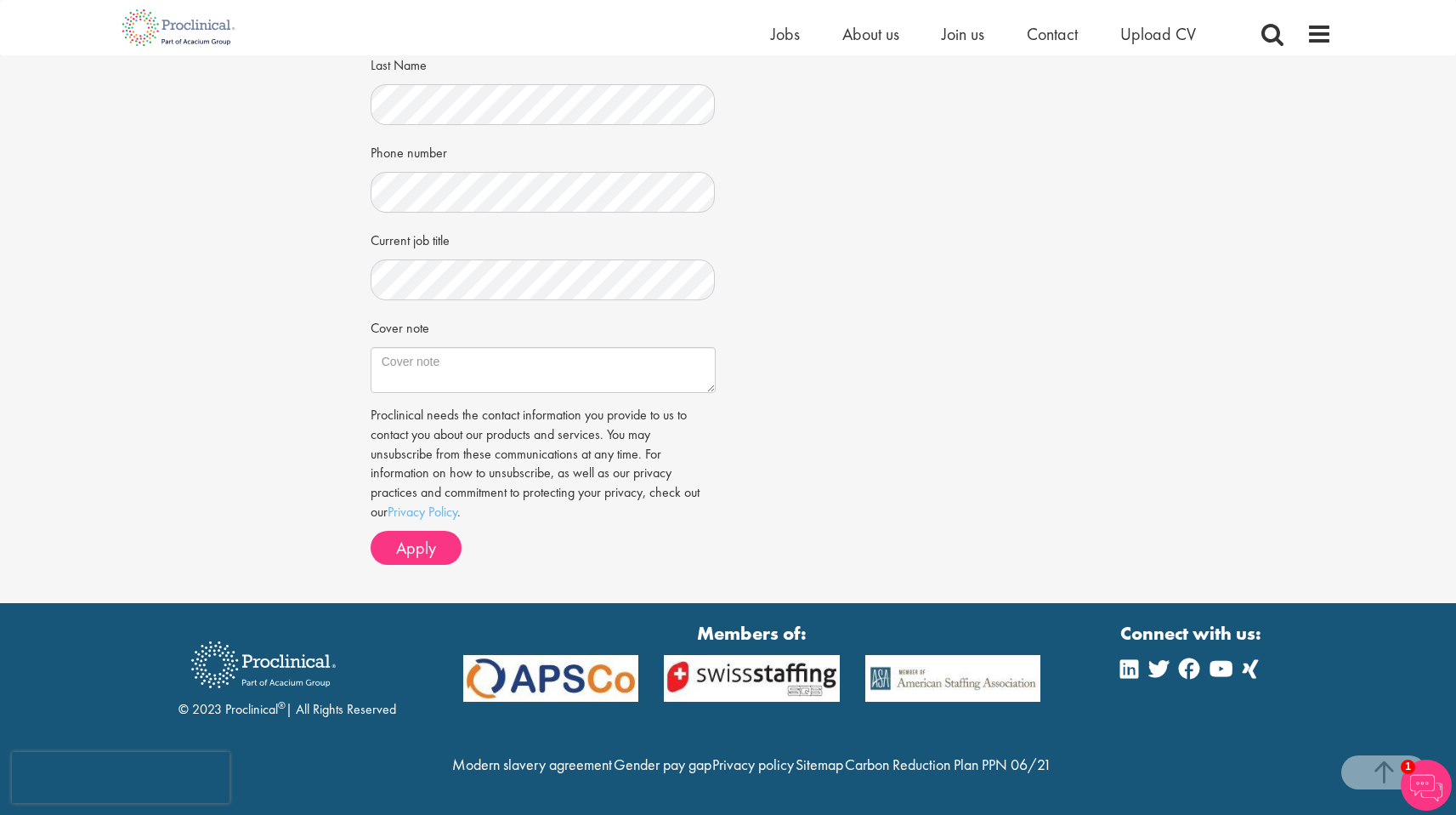
scroll to position [411, 0]
click at [432, 347] on textarea "Cover note" at bounding box center [543, 370] width 345 height 46
paste textarea "I am applying for the Digital Biomarker scientist role at Proclinicals. My rese…"
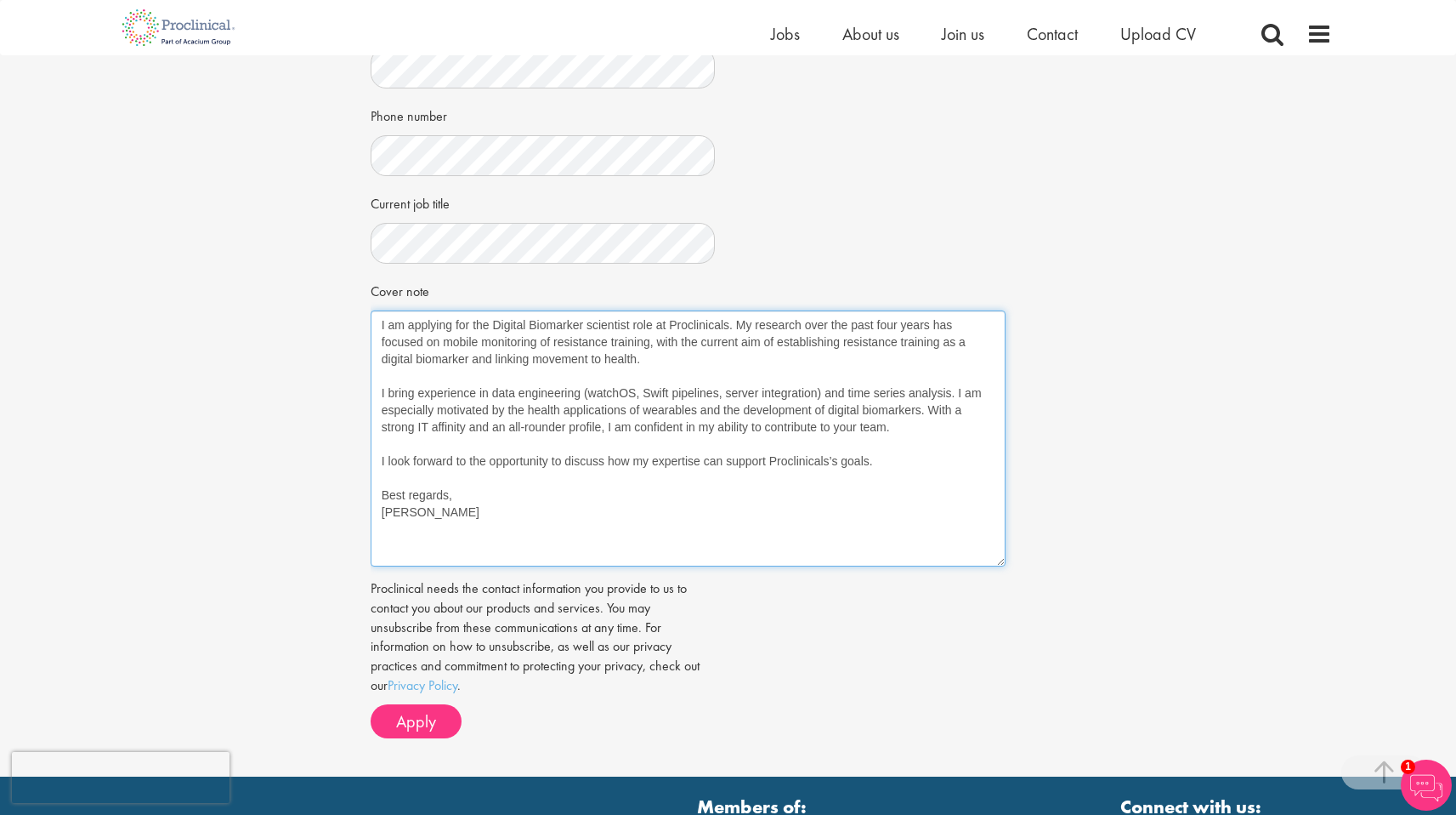
scroll to position [0, 0]
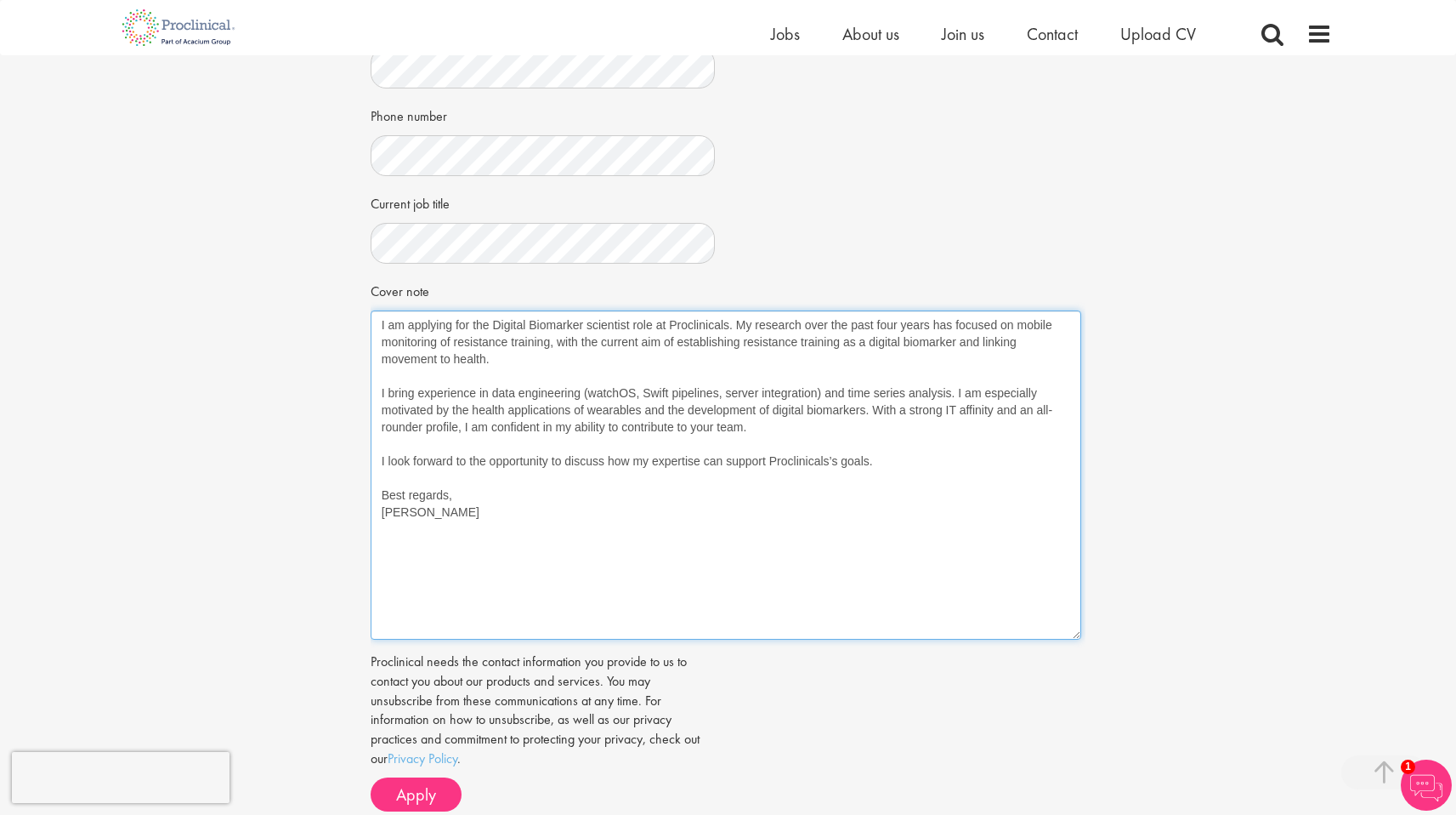
drag, startPoint x: 712, startPoint y: 350, endPoint x: 1086, endPoint y: 624, distance: 463.6
click at [1101, 653] on div "Apply Job information Digital Biomarker scientist Location: Basel-City, Switzer…" at bounding box center [728, 247] width 1482 height 1205
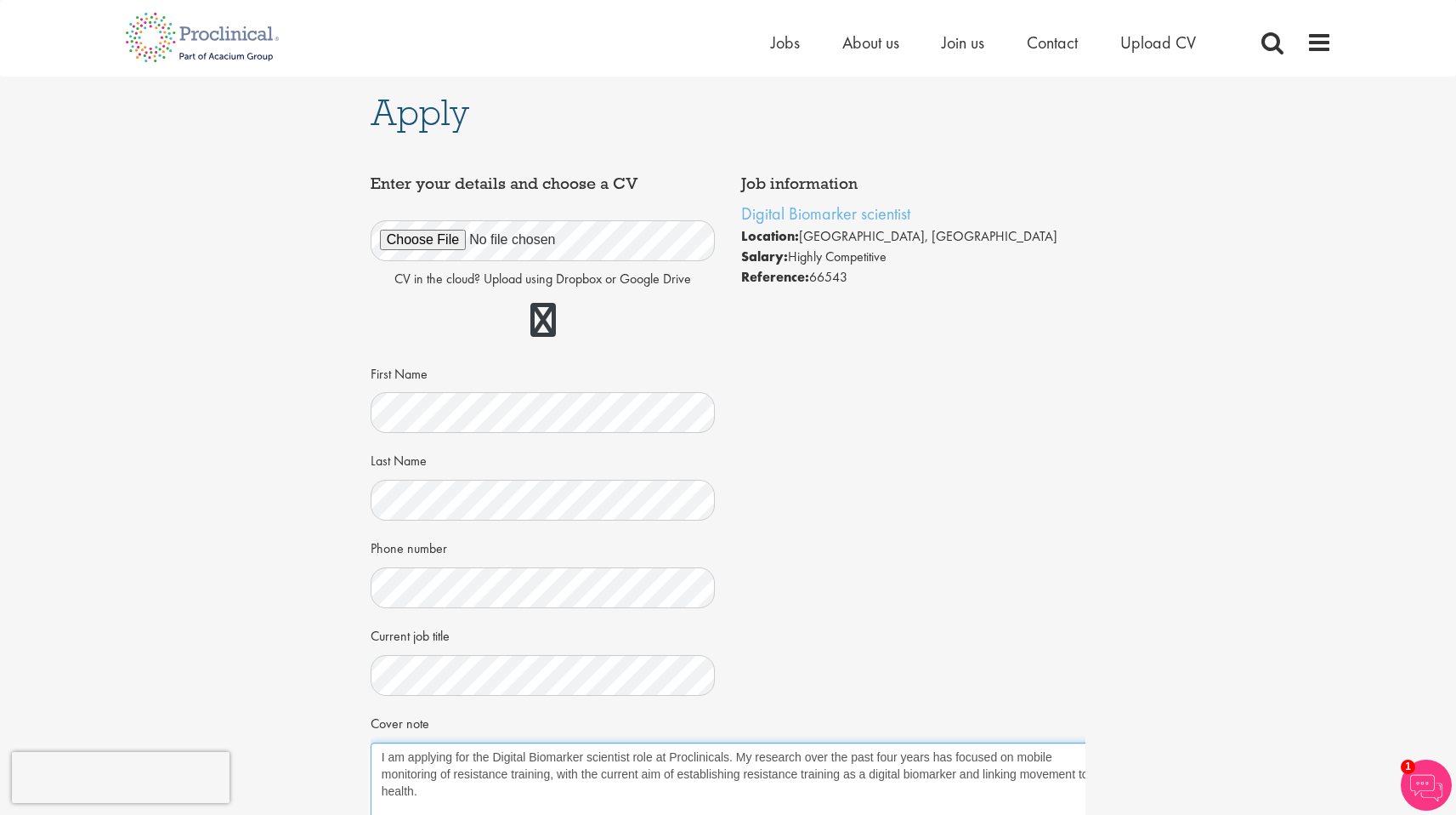
type textarea "I am applying for the Digital Biomarker scientist role at Proclinicals. My rese…"
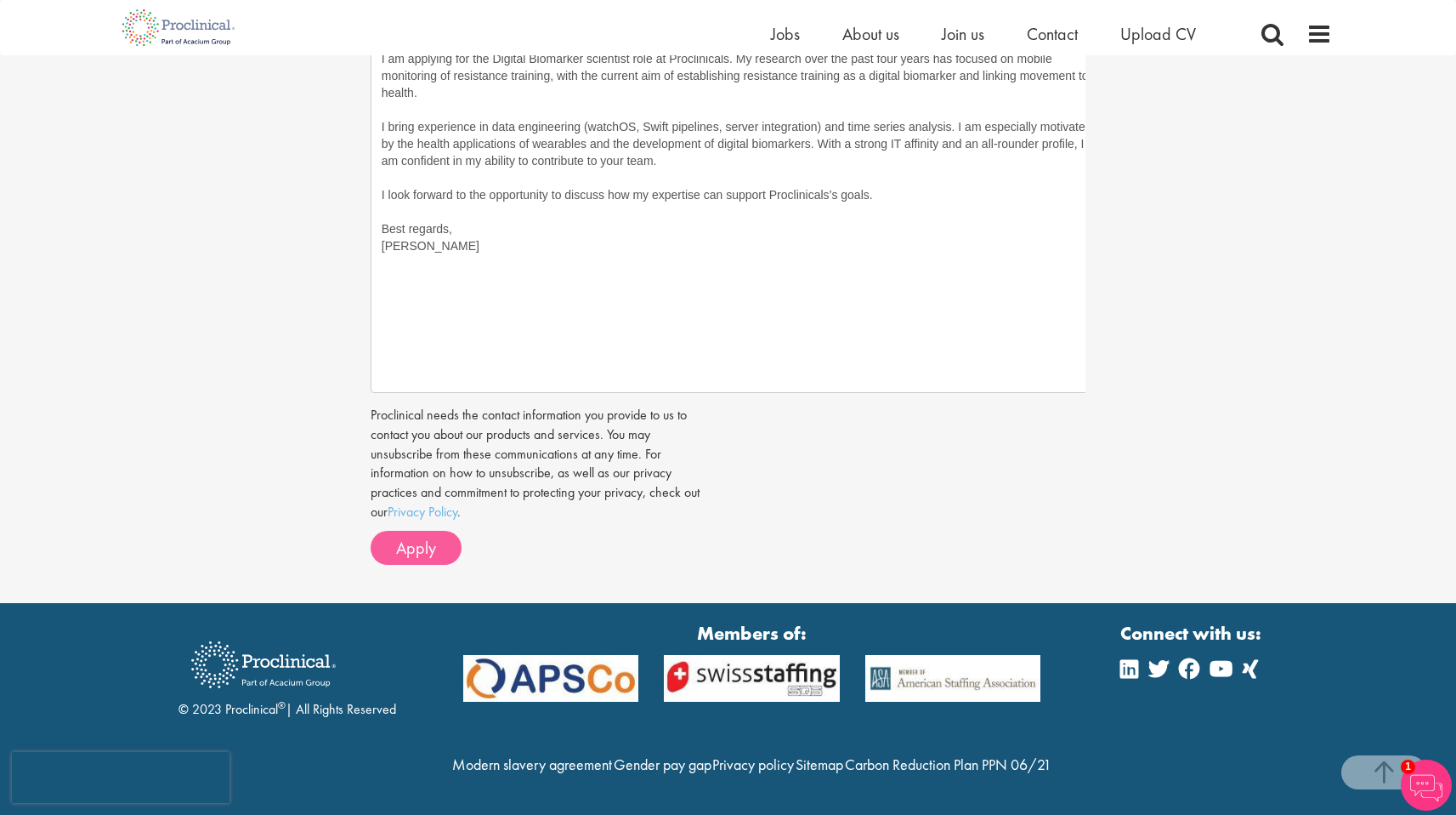
scroll to position [713, 0]
click at [425, 537] on span "Apply" at bounding box center [417, 548] width 40 height 22
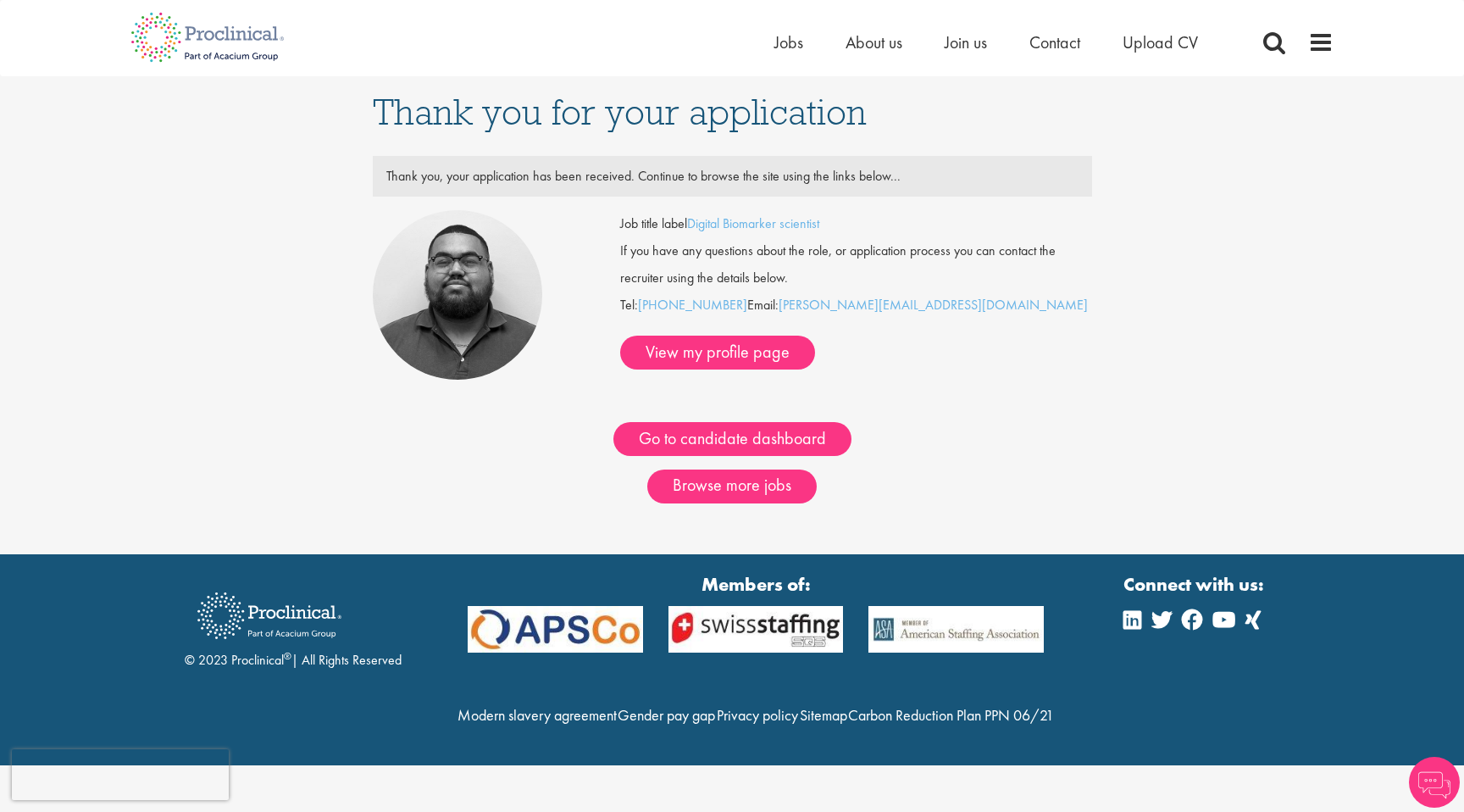
click at [240, 437] on div "Thank you for your application Thank you, your application has been received. C…" at bounding box center [732, 315] width 1490 height 478
click at [280, 419] on div "Thank you for your application Thank you, your application has been received. C…" at bounding box center [732, 315] width 1490 height 478
click at [1240, 378] on div "Thank you for your application Thank you, your application has been received. C…" at bounding box center [732, 315] width 1490 height 478
